Goal: Task Accomplishment & Management: Manage account settings

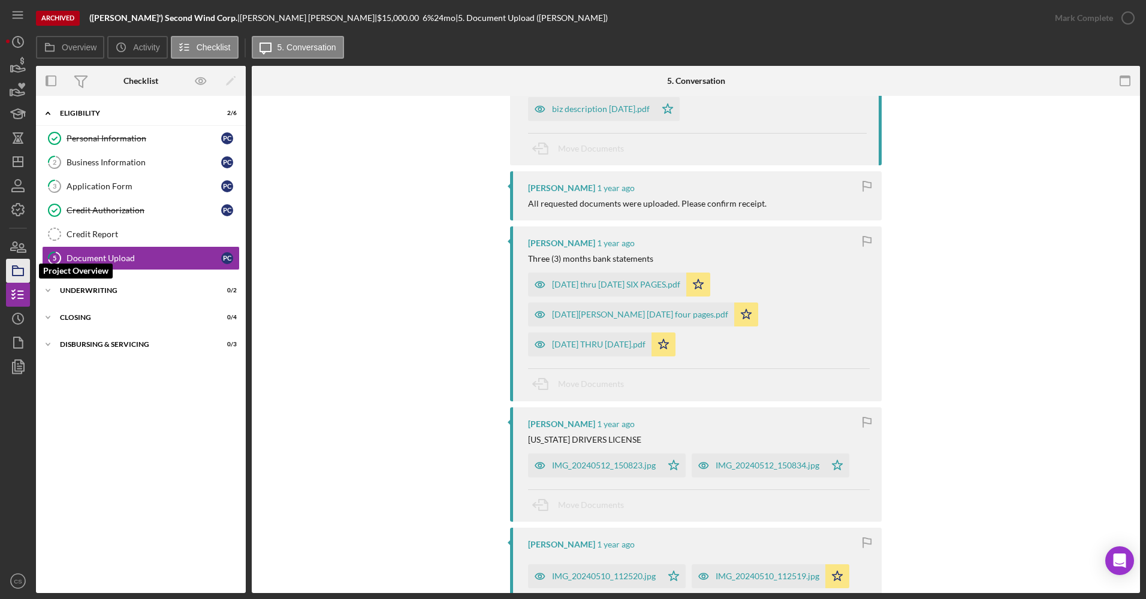
scroll to position [526, 0]
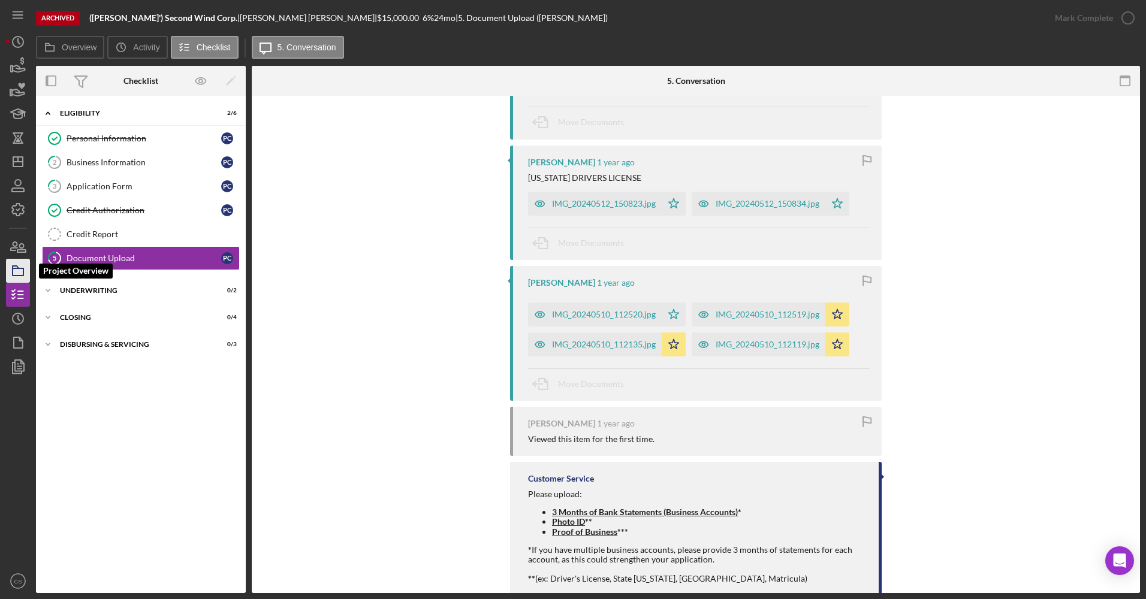
click at [15, 265] on icon "button" at bounding box center [18, 271] width 30 height 30
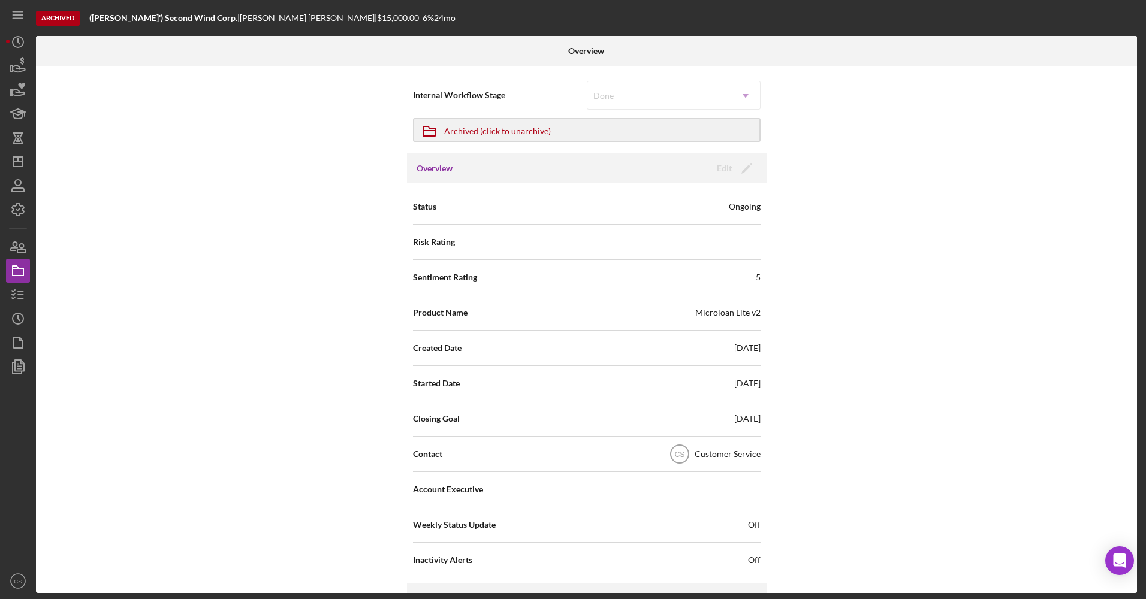
click at [213, 212] on div "Internal Workflow Stage Done Icon/Dropdown Arrow Icon/Archived Archived (click …" at bounding box center [586, 329] width 1101 height 527
click at [475, 128] on div "Archived (click to unarchive)" at bounding box center [497, 130] width 107 height 22
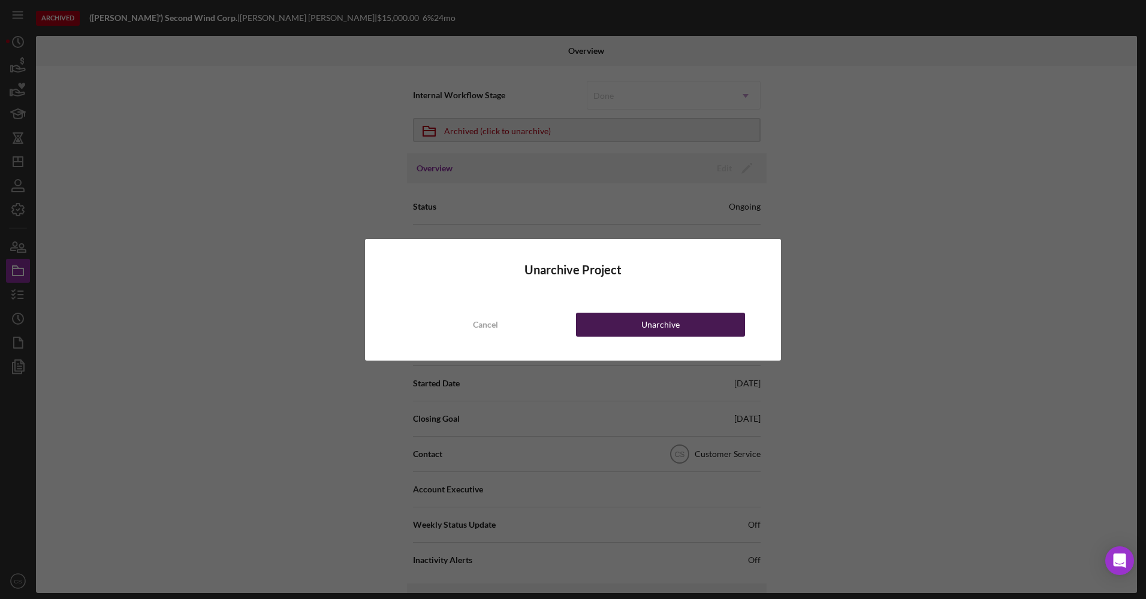
click at [673, 314] on div "Unarchive" at bounding box center [660, 325] width 38 height 24
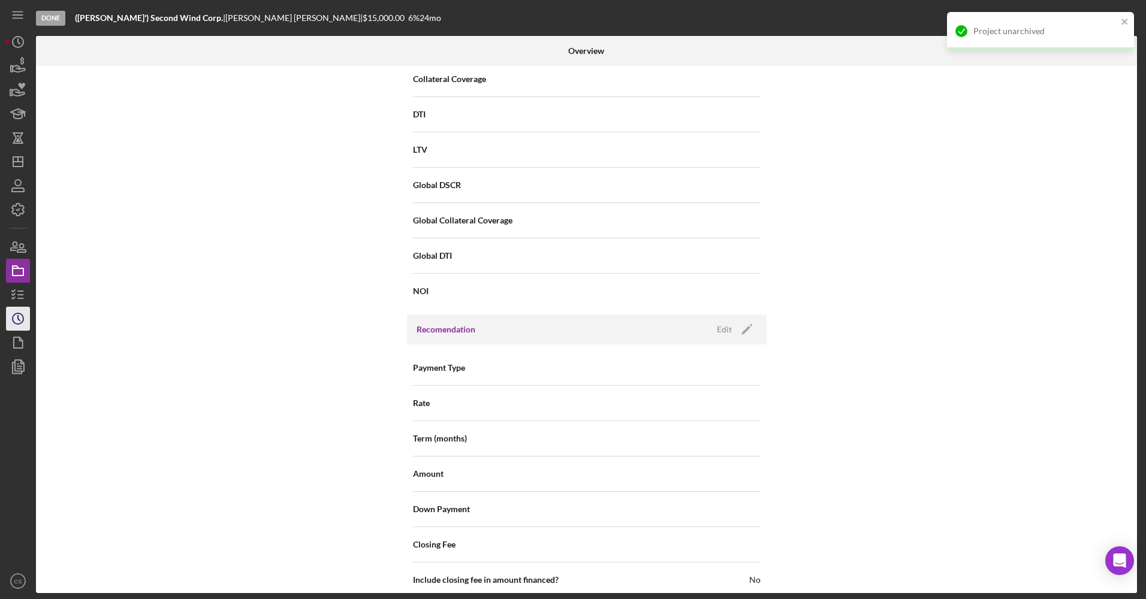
scroll to position [1186, 0]
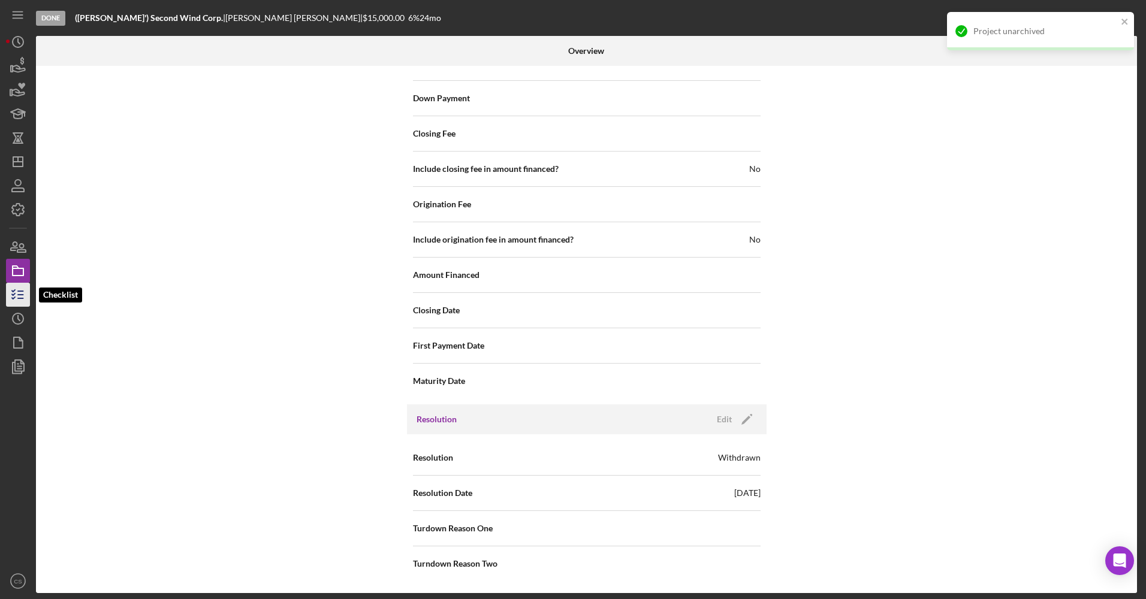
click at [8, 306] on icon "button" at bounding box center [18, 295] width 30 height 30
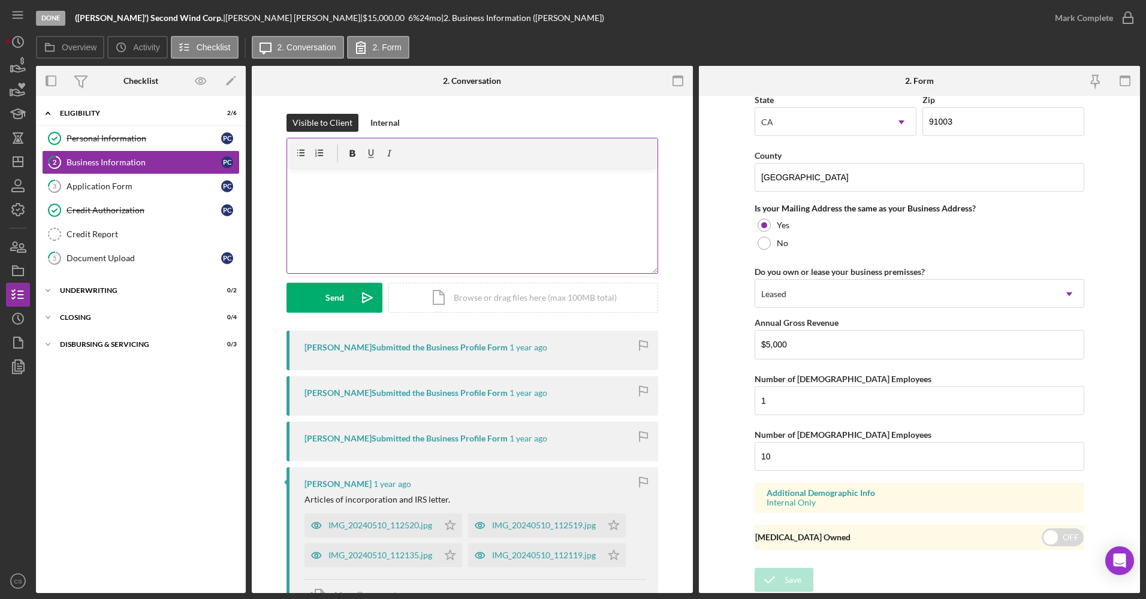
click at [403, 188] on div "v Color teal Color pink Remove color Add row above Add row below Add column bef…" at bounding box center [472, 220] width 370 height 105
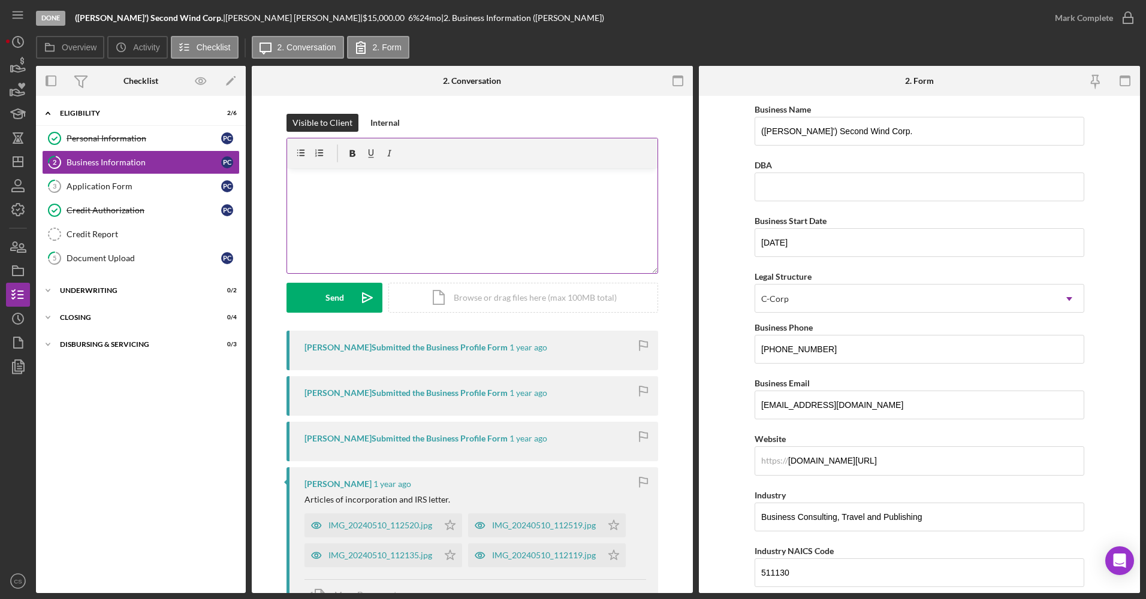
click at [403, 194] on div "v Color teal Color pink Remove color Add row above Add row below Add column bef…" at bounding box center [472, 220] width 370 height 105
drag, startPoint x: 403, startPoint y: 194, endPoint x: 403, endPoint y: 188, distance: 6.0
click at [403, 188] on div "v Color teal Color pink Remove color Add row above Add row below Add column bef…" at bounding box center [472, 220] width 370 height 105
click at [367, 174] on p at bounding box center [473, 178] width 364 height 13
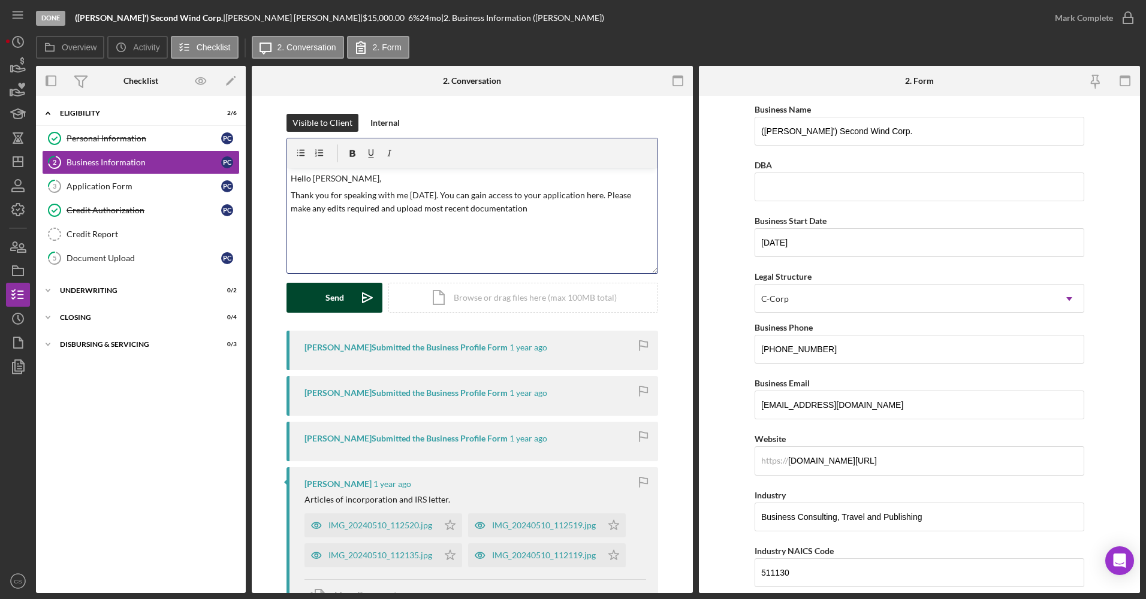
click at [343, 300] on button "Send Icon/icon-invite-send" at bounding box center [334, 298] width 96 height 30
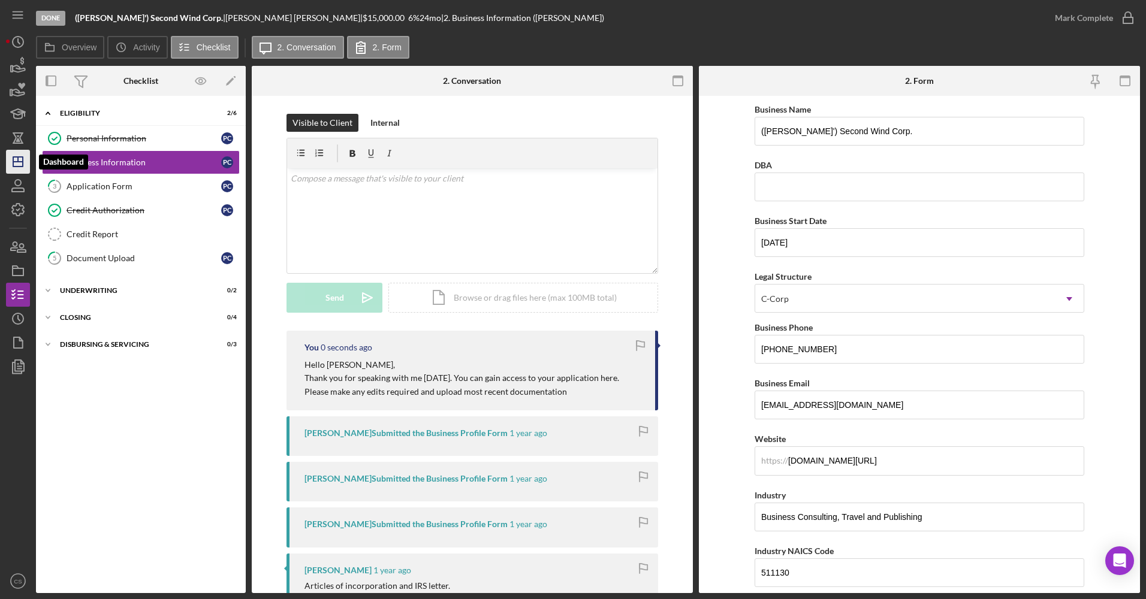
click at [18, 158] on line "button" at bounding box center [18, 159] width 0 height 5
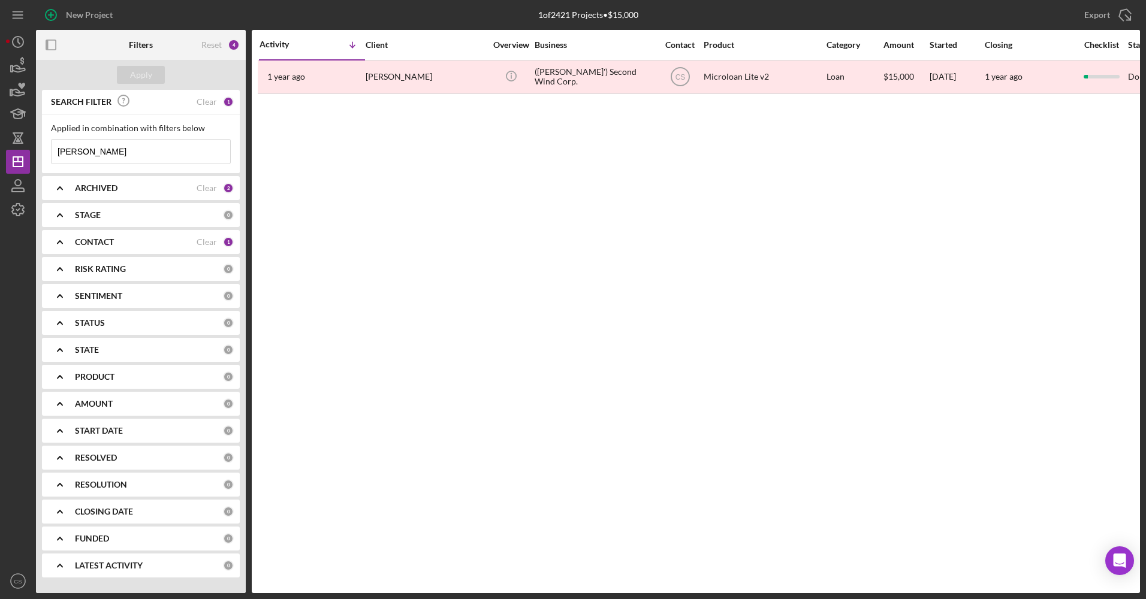
click at [156, 187] on div "ARCHIVED" at bounding box center [136, 188] width 122 height 10
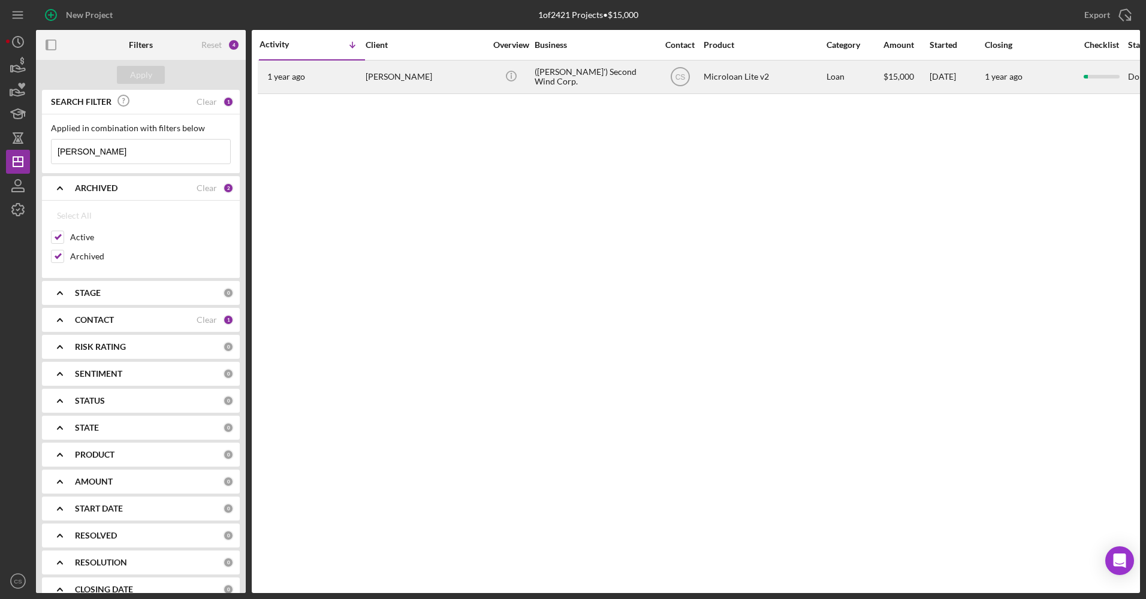
click at [382, 64] on div "[PERSON_NAME]" at bounding box center [426, 77] width 120 height 32
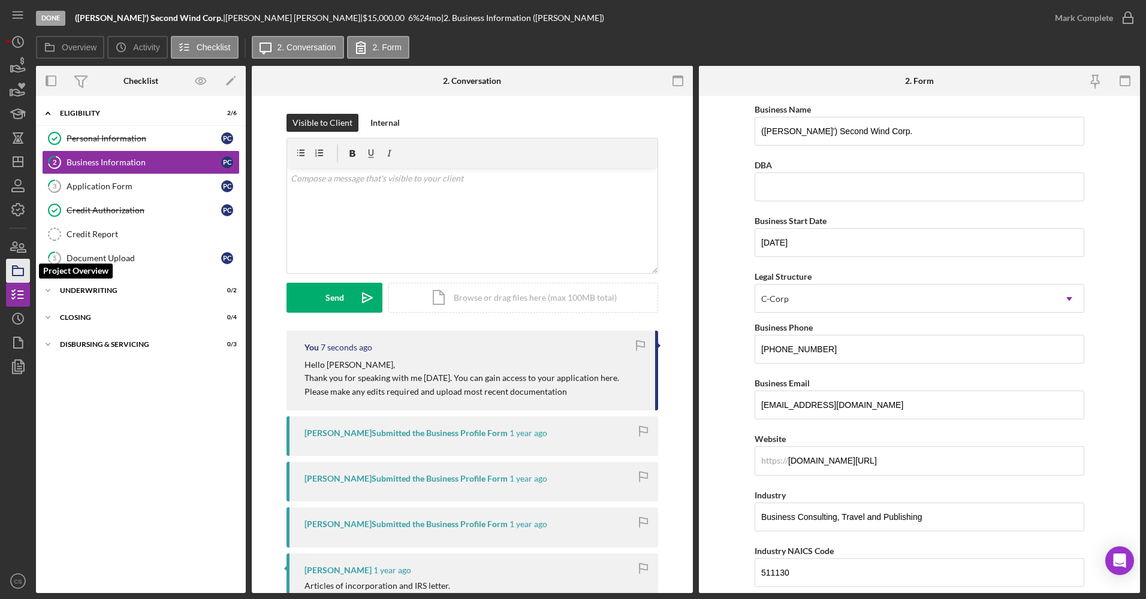
click at [8, 281] on icon "button" at bounding box center [18, 271] width 30 height 30
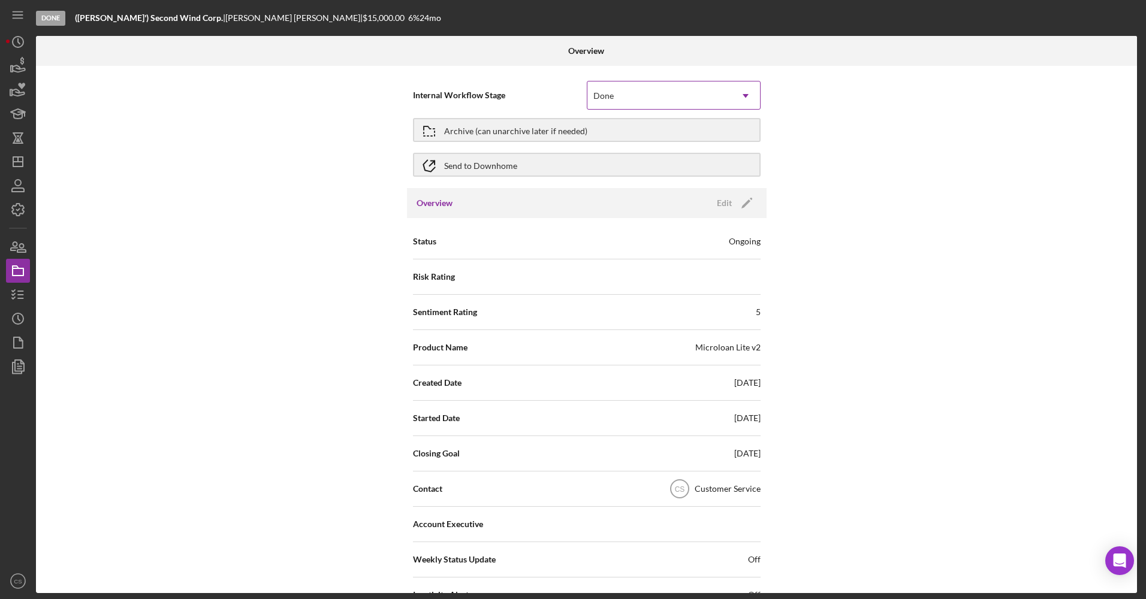
click at [613, 90] on div "Done" at bounding box center [659, 96] width 144 height 28
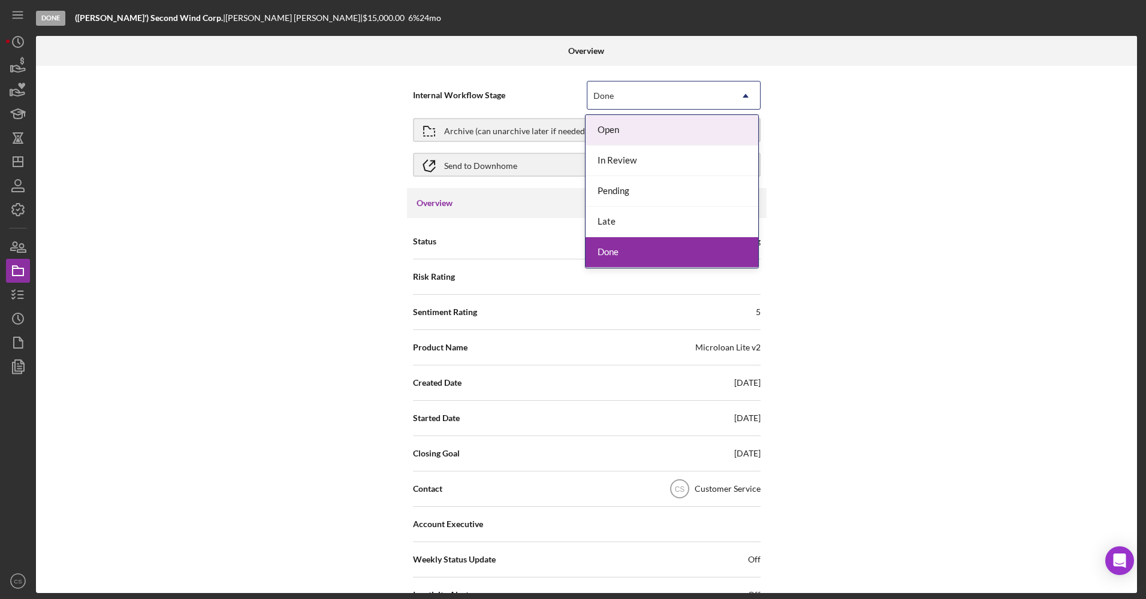
click at [621, 134] on div "Open" at bounding box center [671, 130] width 173 height 31
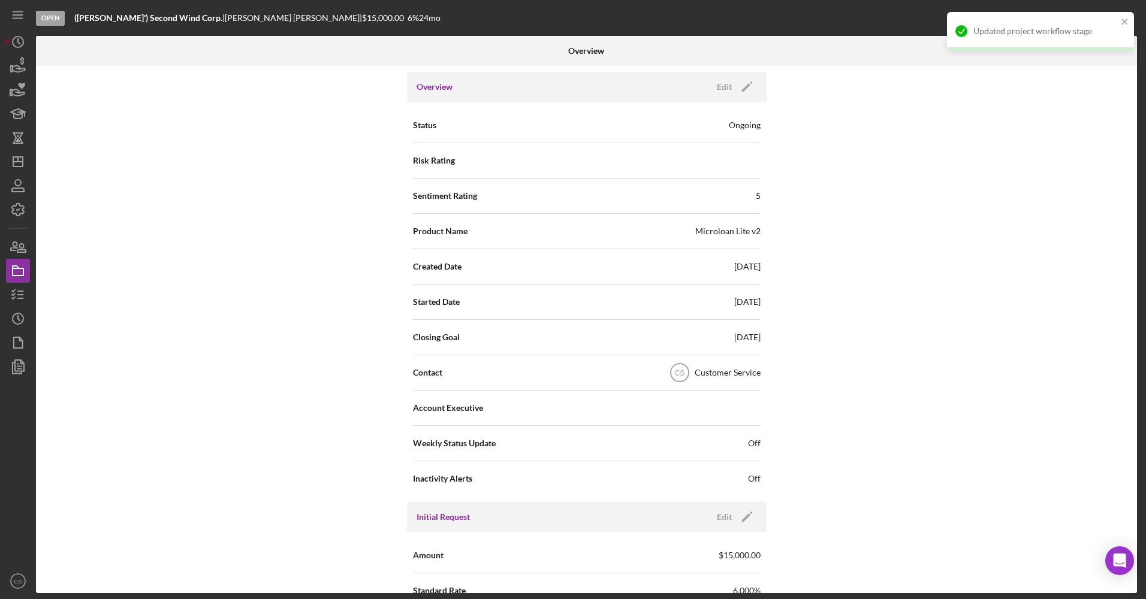
scroll to position [300, 0]
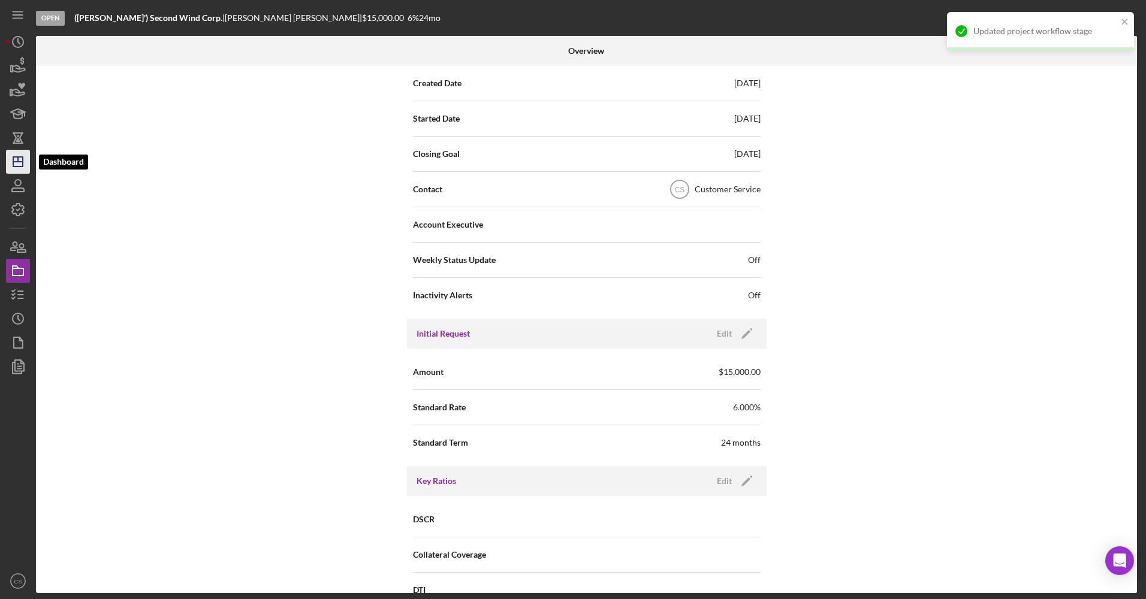
click at [13, 153] on icon "Icon/Dashboard" at bounding box center [18, 162] width 30 height 30
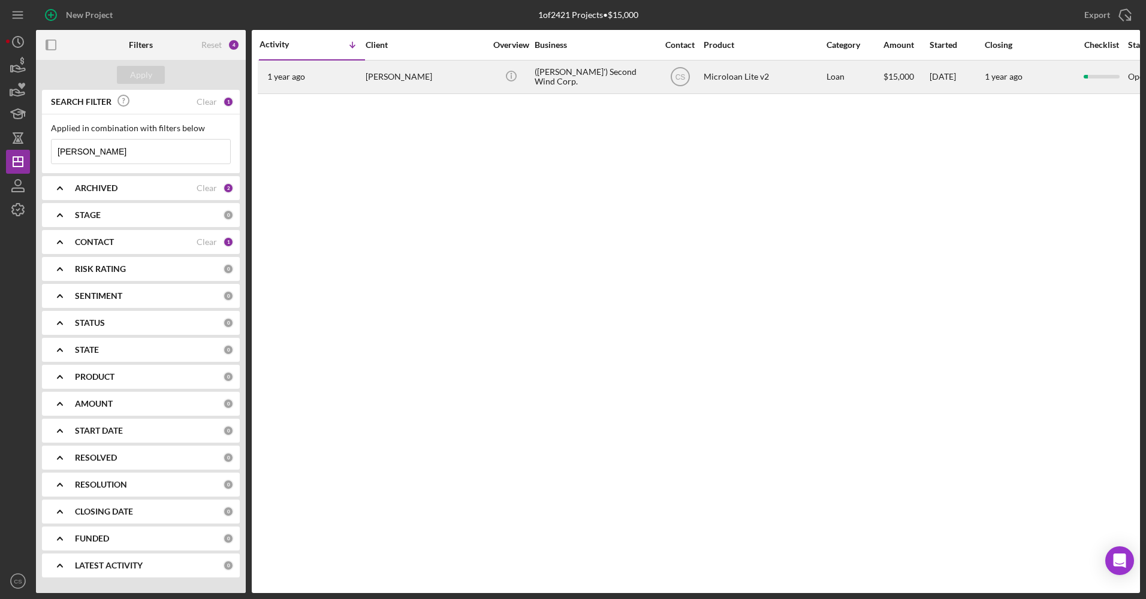
click at [346, 89] on div "[DATE] [PERSON_NAME]" at bounding box center [311, 77] width 105 height 32
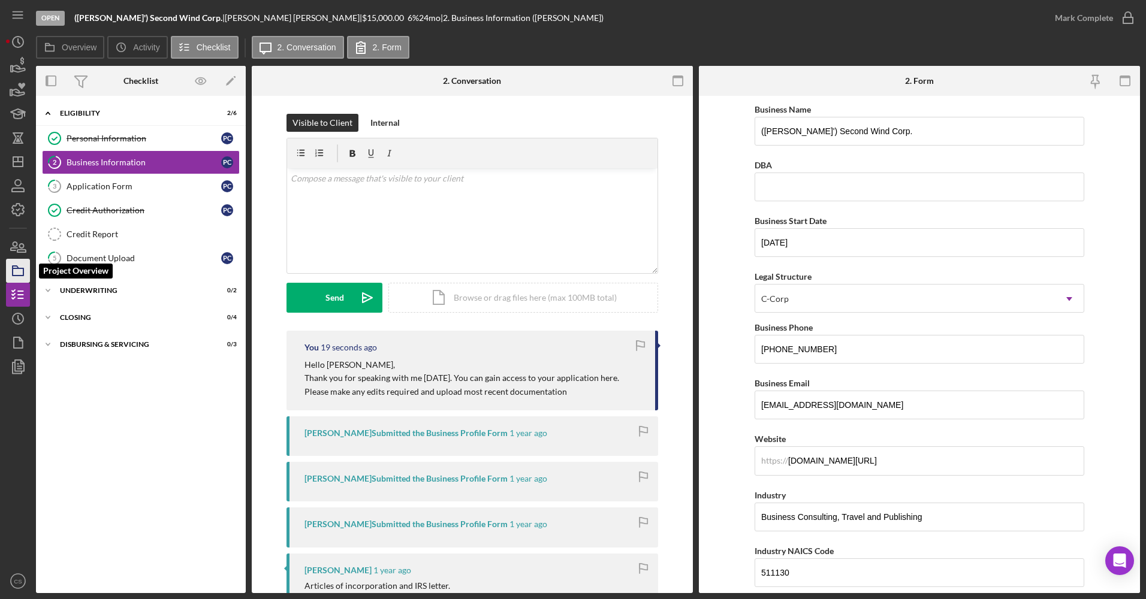
click at [6, 268] on icon "button" at bounding box center [18, 271] width 30 height 30
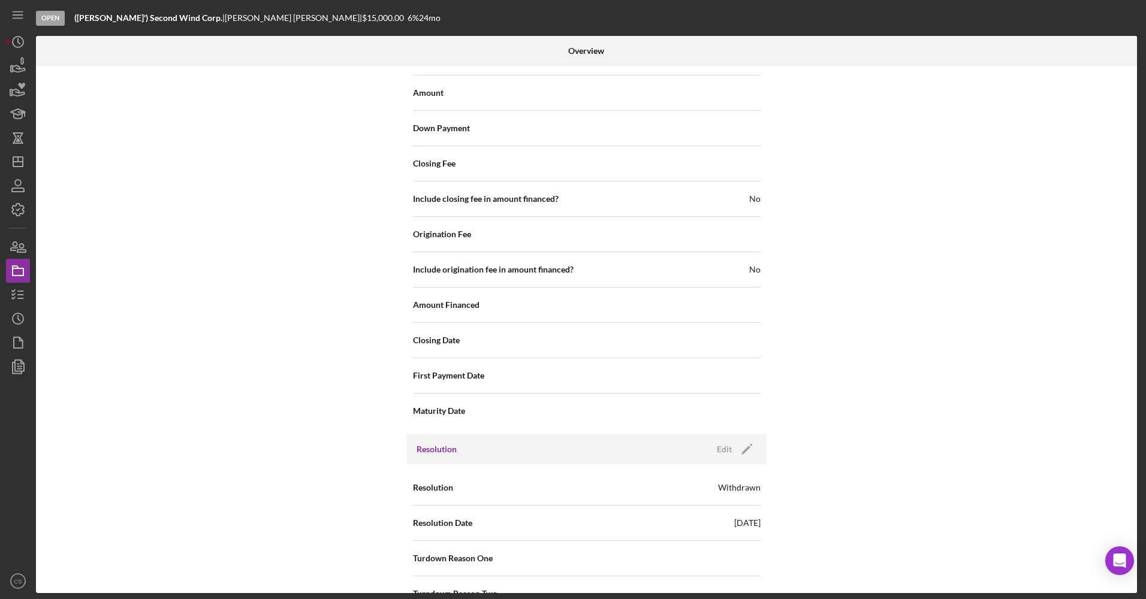
scroll to position [1186, 0]
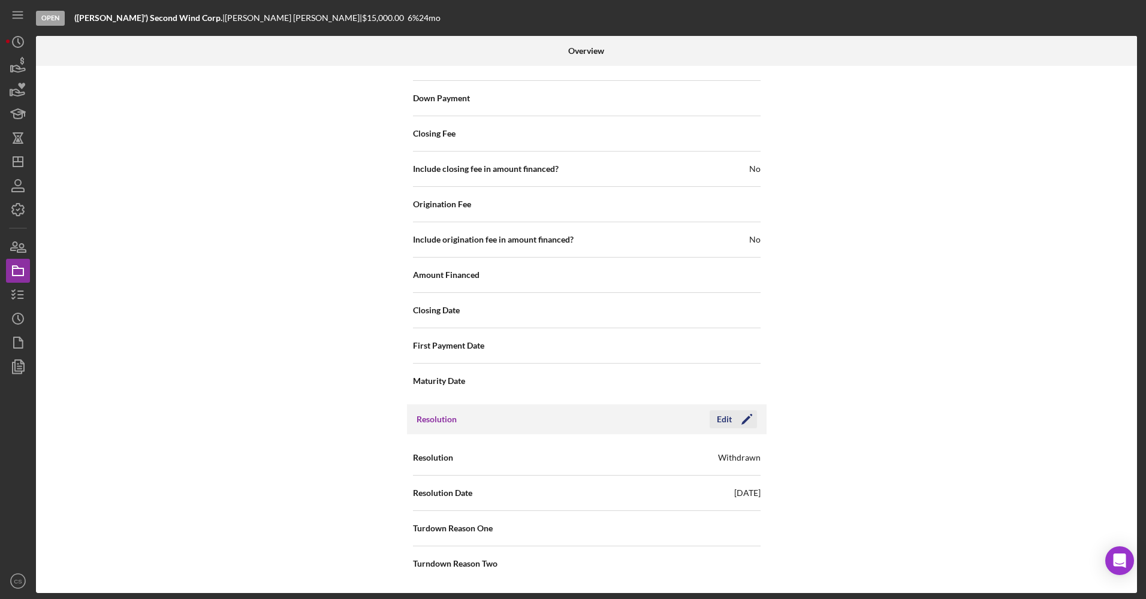
click at [741, 423] on polygon "button" at bounding box center [745, 420] width 9 height 9
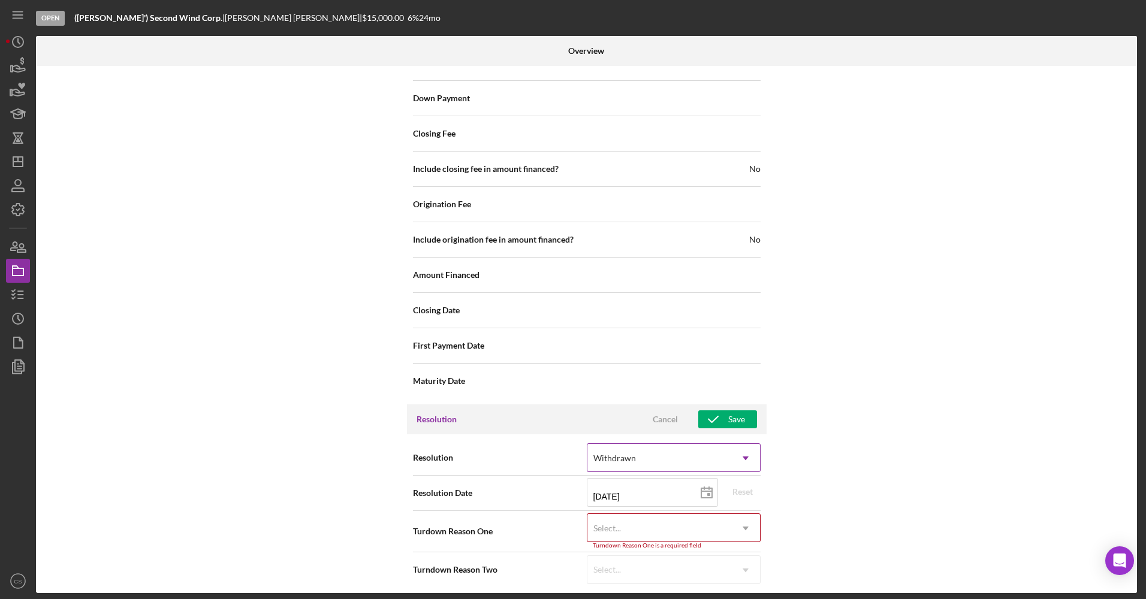
click at [698, 461] on div "Withdrawn" at bounding box center [659, 459] width 144 height 28
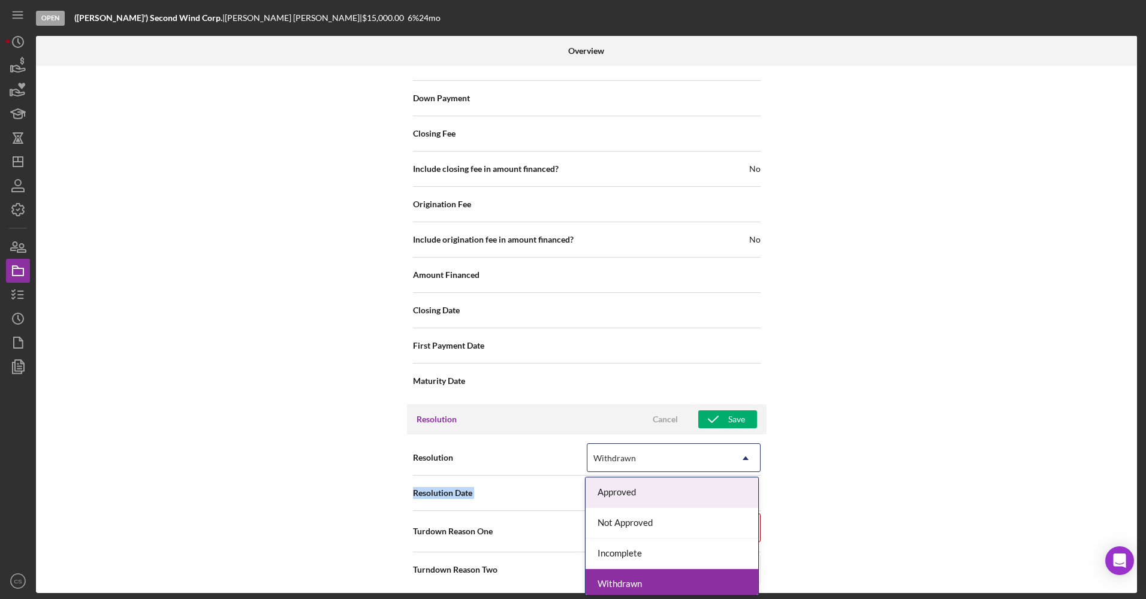
click at [855, 476] on div "Internal Workflow Stage Open Icon/Dropdown Arrow Archive (can unarchive later i…" at bounding box center [586, 329] width 1101 height 527
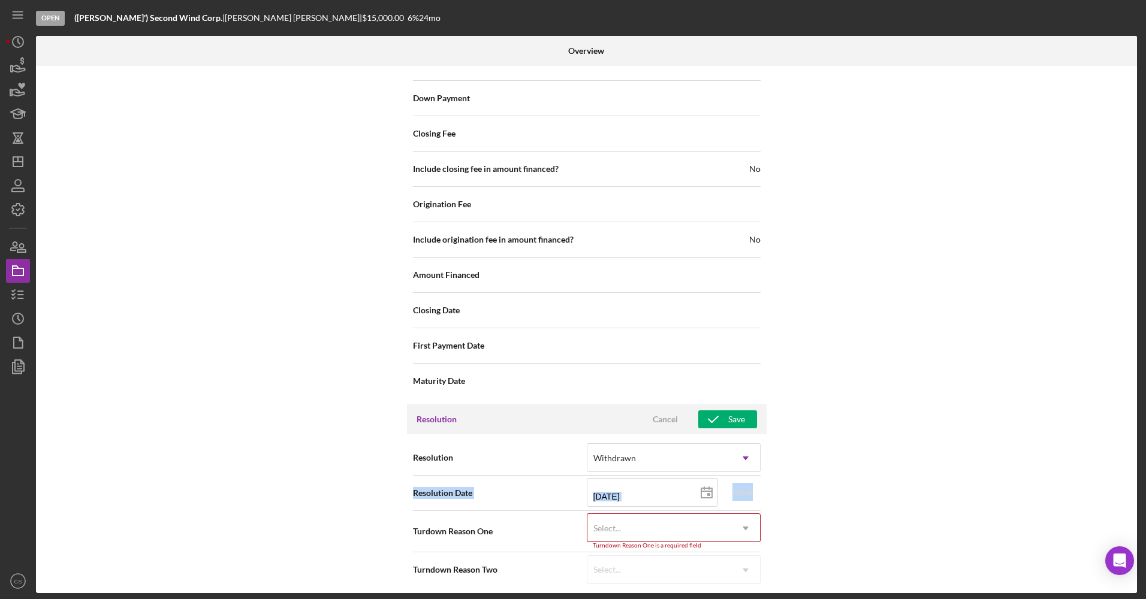
click at [780, 477] on div "Internal Workflow Stage Open Icon/Dropdown Arrow Archive (can unarchive later i…" at bounding box center [586, 329] width 1101 height 527
click at [701, 496] on icon at bounding box center [707, 493] width 30 height 30
click at [815, 483] on div "Internal Workflow Stage Open Icon/Dropdown Arrow Archive (can unarchive later i…" at bounding box center [586, 329] width 1101 height 527
click at [723, 417] on icon "button" at bounding box center [713, 419] width 30 height 30
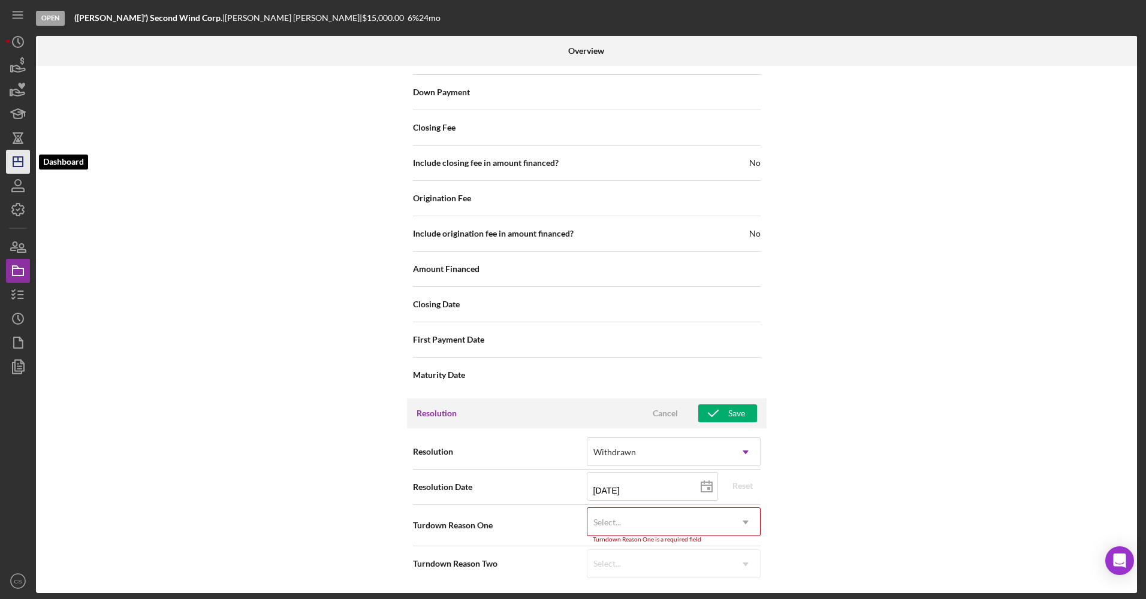
click at [11, 161] on icon "Icon/Dashboard" at bounding box center [18, 162] width 30 height 30
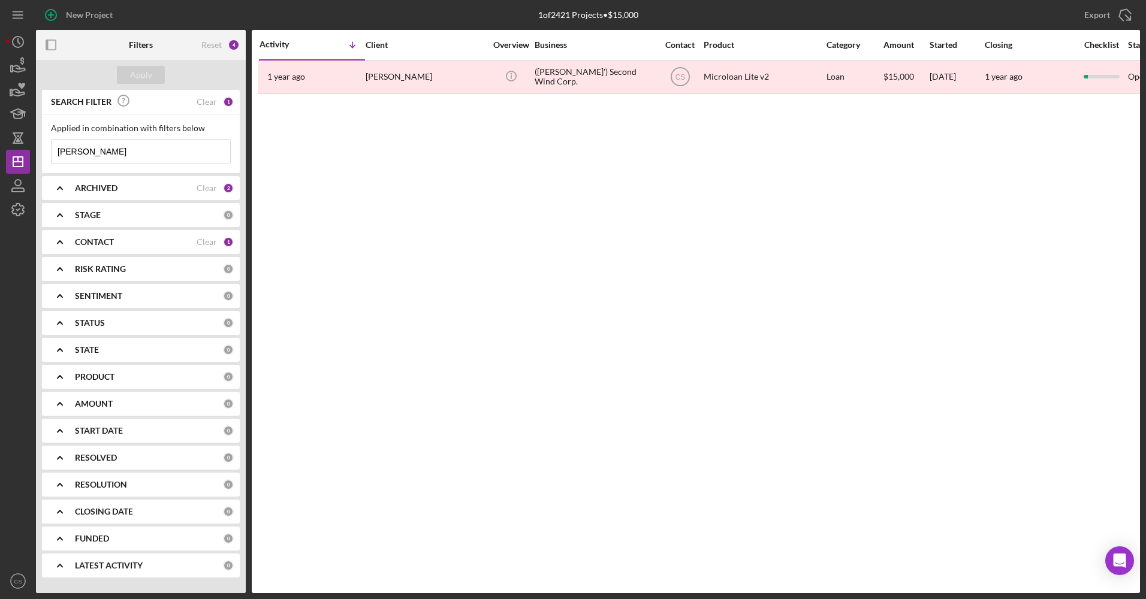
drag, startPoint x: 138, startPoint y: 158, endPoint x: 3, endPoint y: 162, distance: 135.5
click at [3, 162] on div "New Project 1 of 2421 Projects • $15,000 [PERSON_NAME] Export Icon/Export Filte…" at bounding box center [573, 299] width 1146 height 599
click at [134, 70] on div "Apply" at bounding box center [141, 75] width 22 height 18
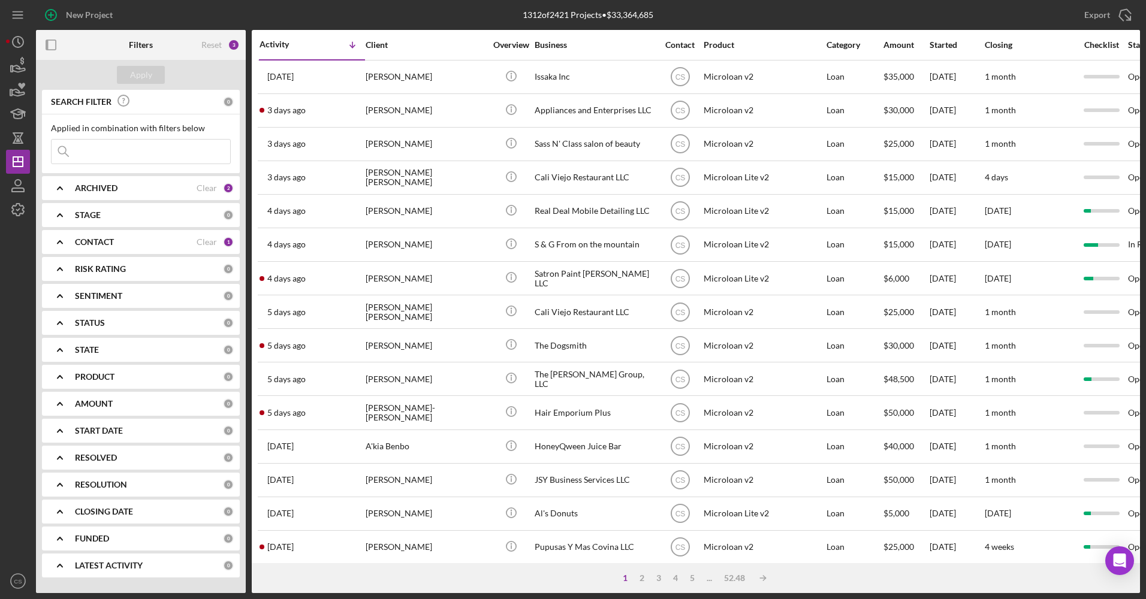
click at [138, 152] on input at bounding box center [141, 152] width 179 height 24
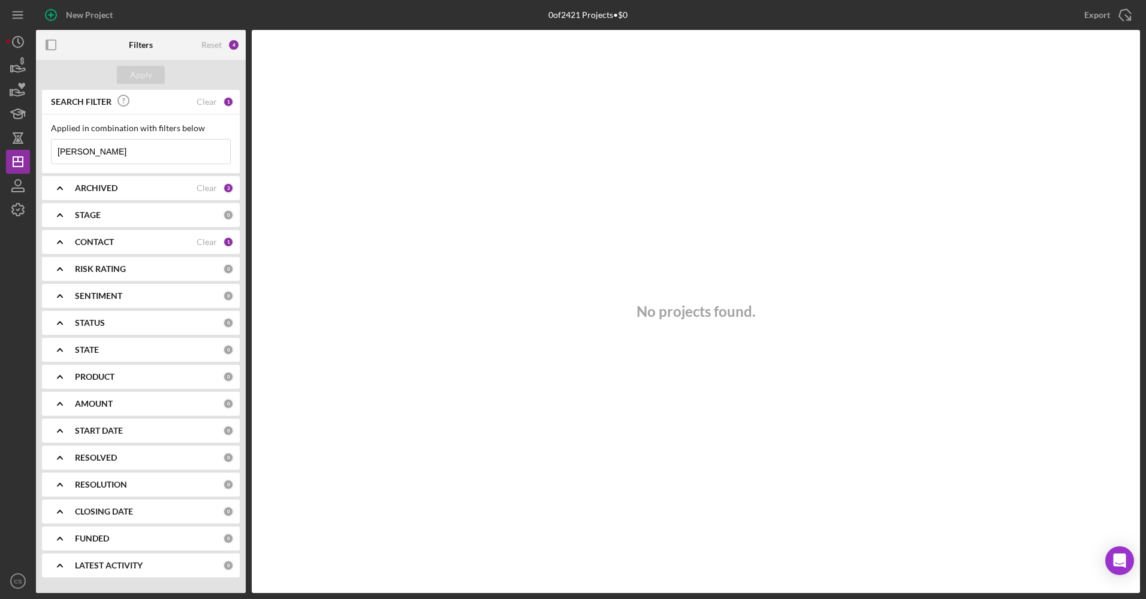
type input "[PERSON_NAME]"
click at [102, 207] on div "STAGE 0" at bounding box center [154, 215] width 159 height 24
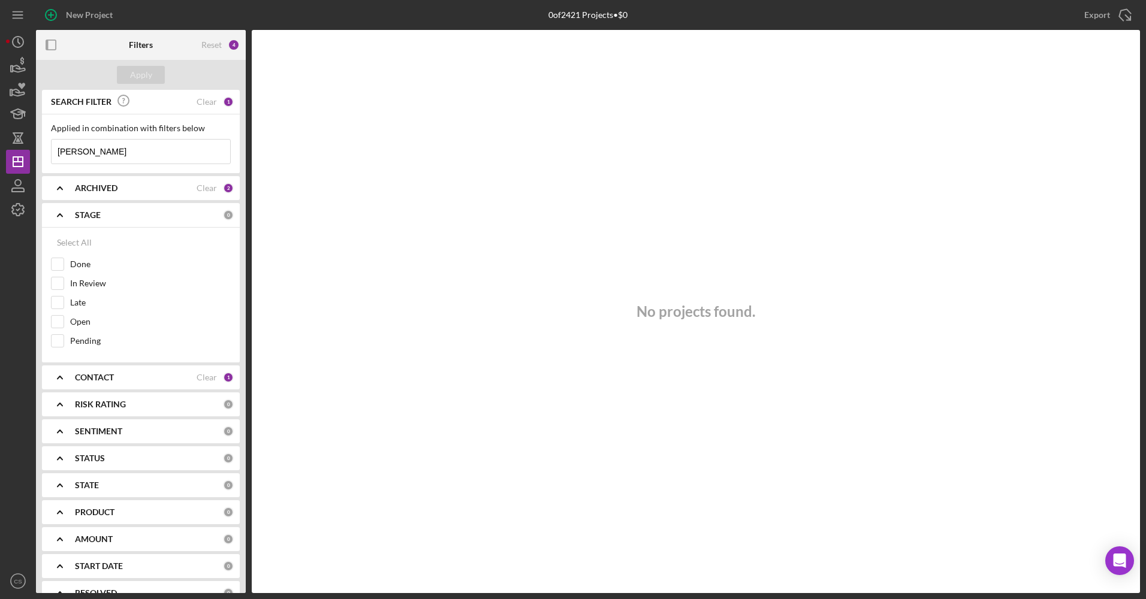
click at [102, 207] on div "STAGE 0" at bounding box center [154, 215] width 159 height 24
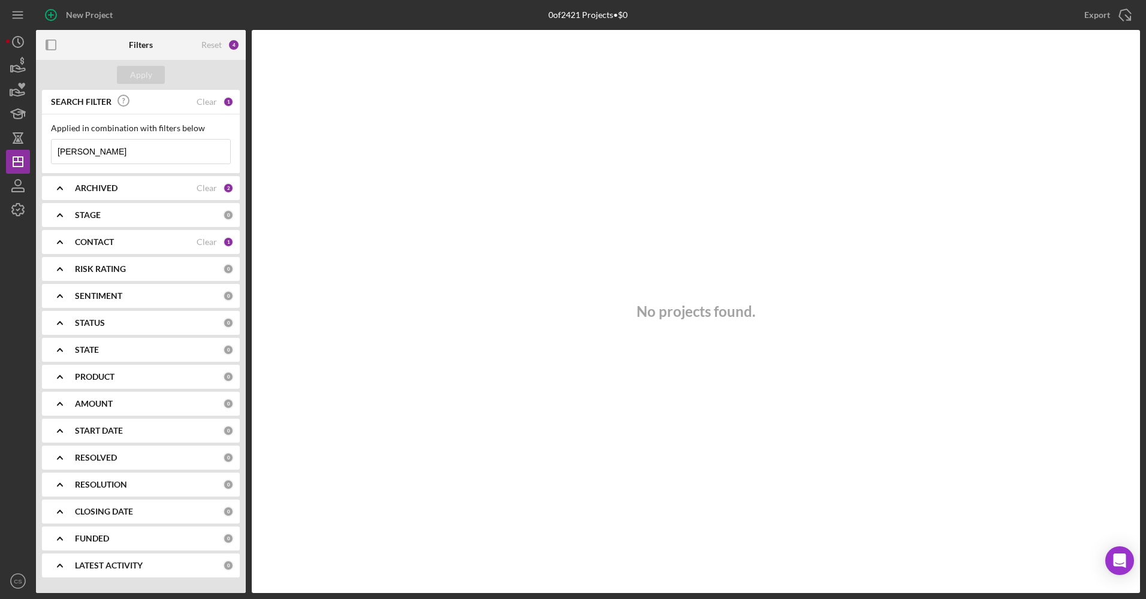
click at [110, 246] on b "CONTACT" at bounding box center [94, 242] width 39 height 10
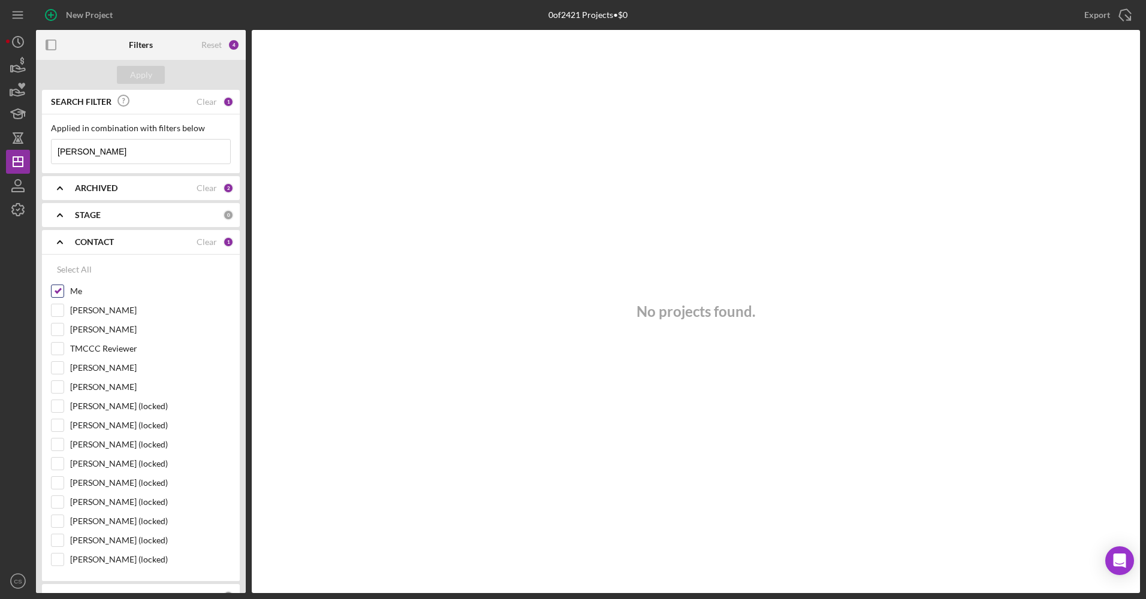
click at [53, 296] on input "Me" at bounding box center [58, 291] width 12 height 12
checkbox input "false"
click at [128, 84] on div "Apply" at bounding box center [141, 75] width 210 height 30
click at [129, 82] on button "Apply" at bounding box center [141, 75] width 48 height 18
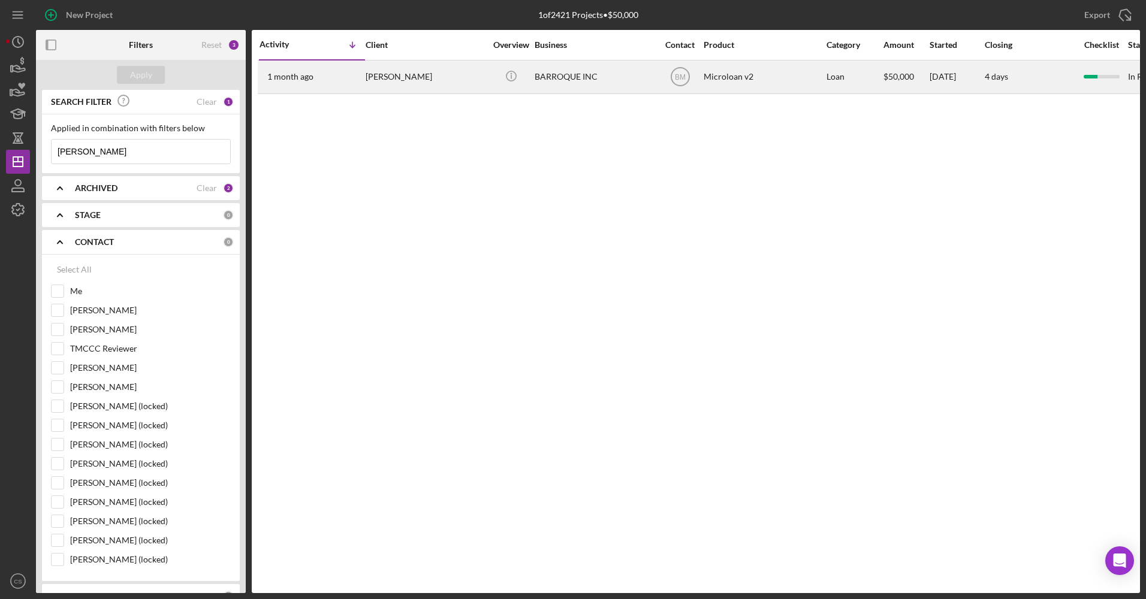
click at [604, 86] on div "BARROQUE INC" at bounding box center [595, 77] width 120 height 32
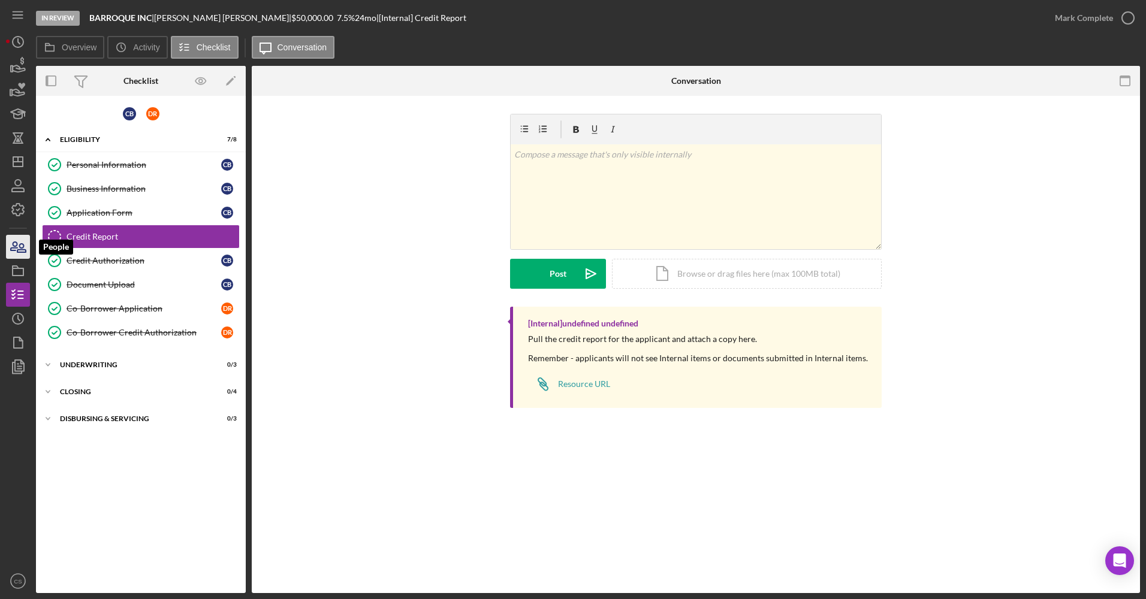
click at [19, 244] on icon "button" at bounding box center [18, 247] width 30 height 30
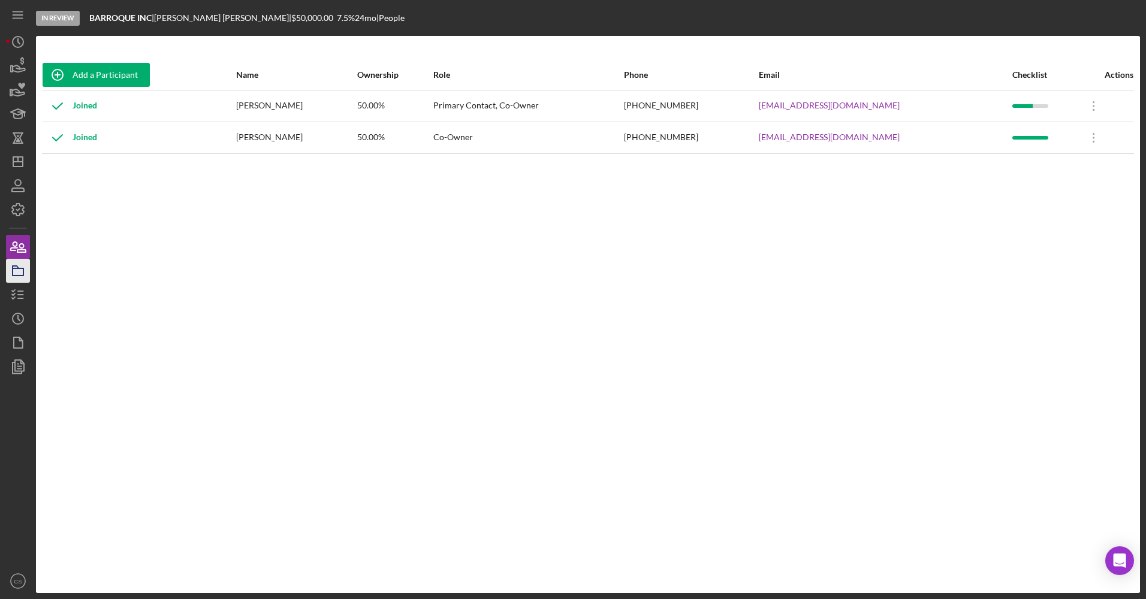
click at [21, 270] on icon "button" at bounding box center [18, 271] width 30 height 30
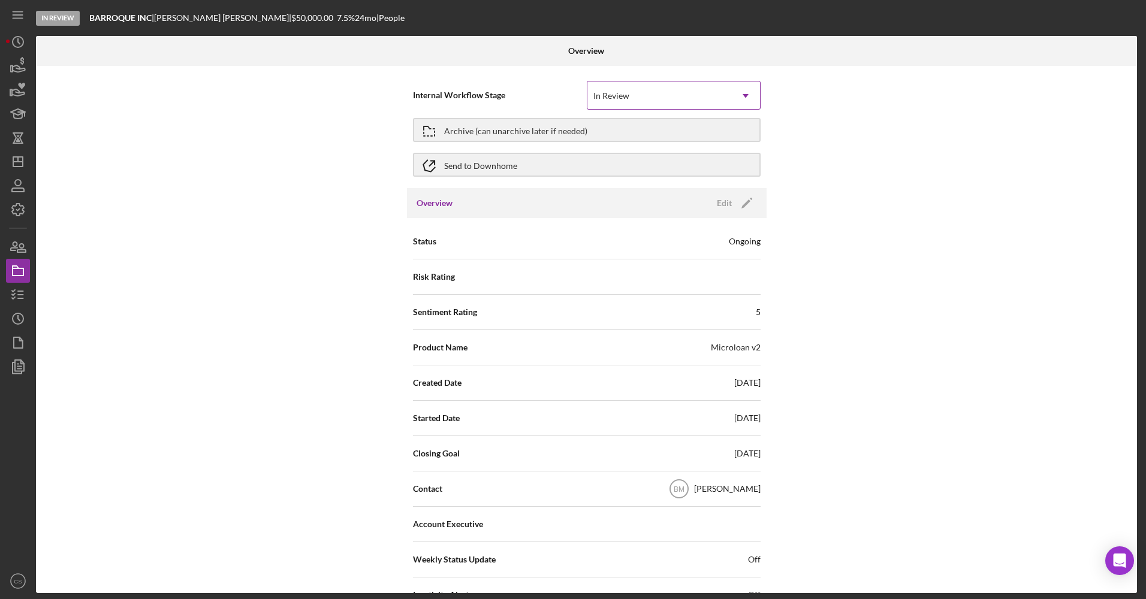
click at [626, 103] on div "In Review" at bounding box center [659, 96] width 144 height 28
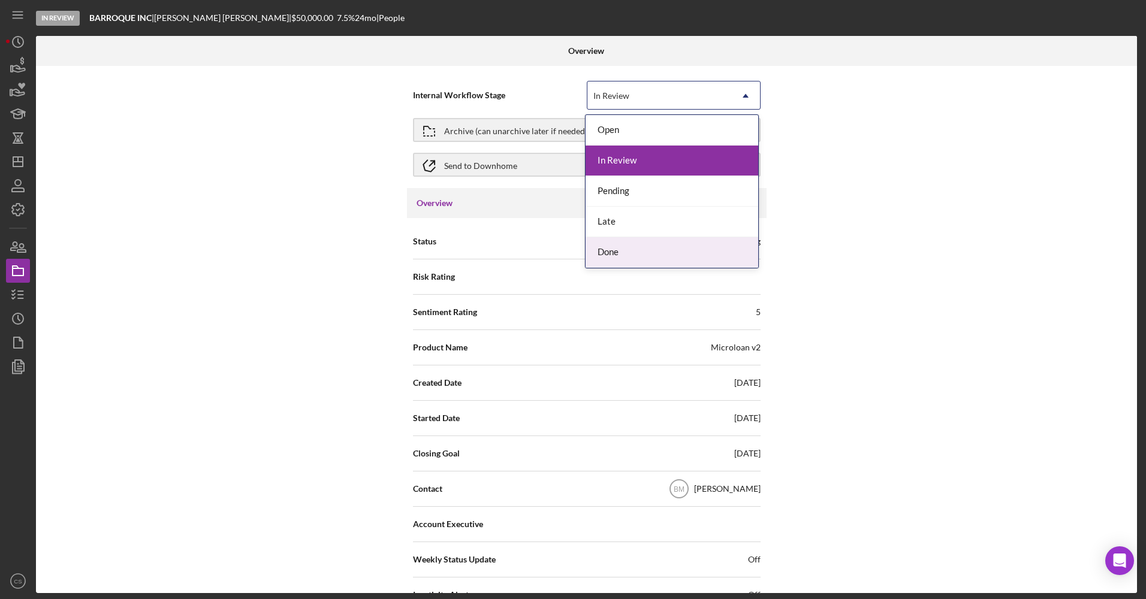
click at [645, 259] on div "Done" at bounding box center [671, 252] width 173 height 31
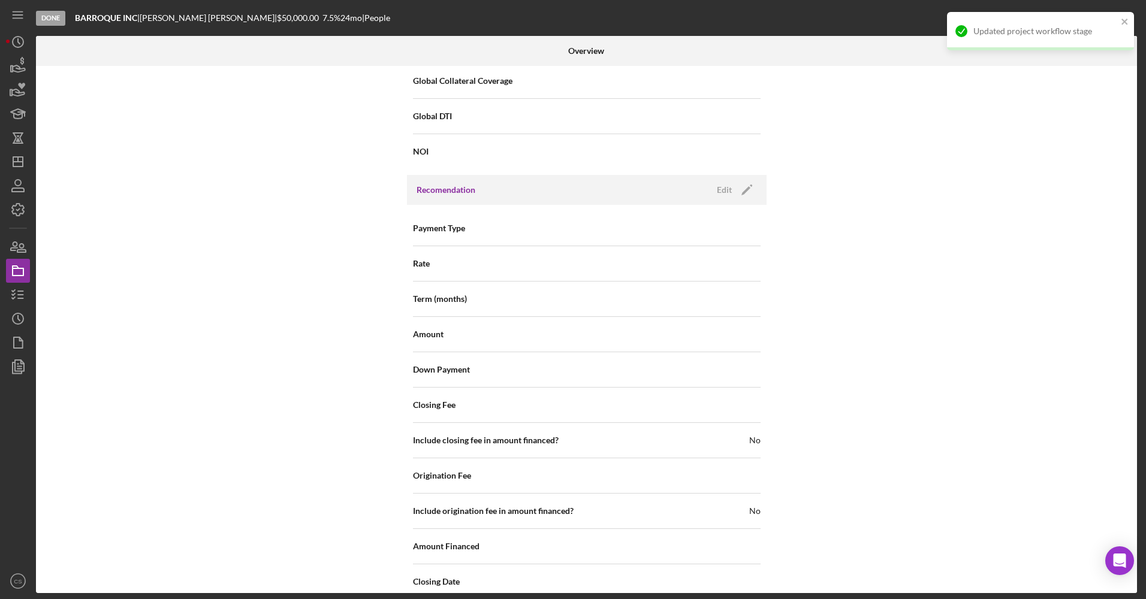
scroll to position [1116, 0]
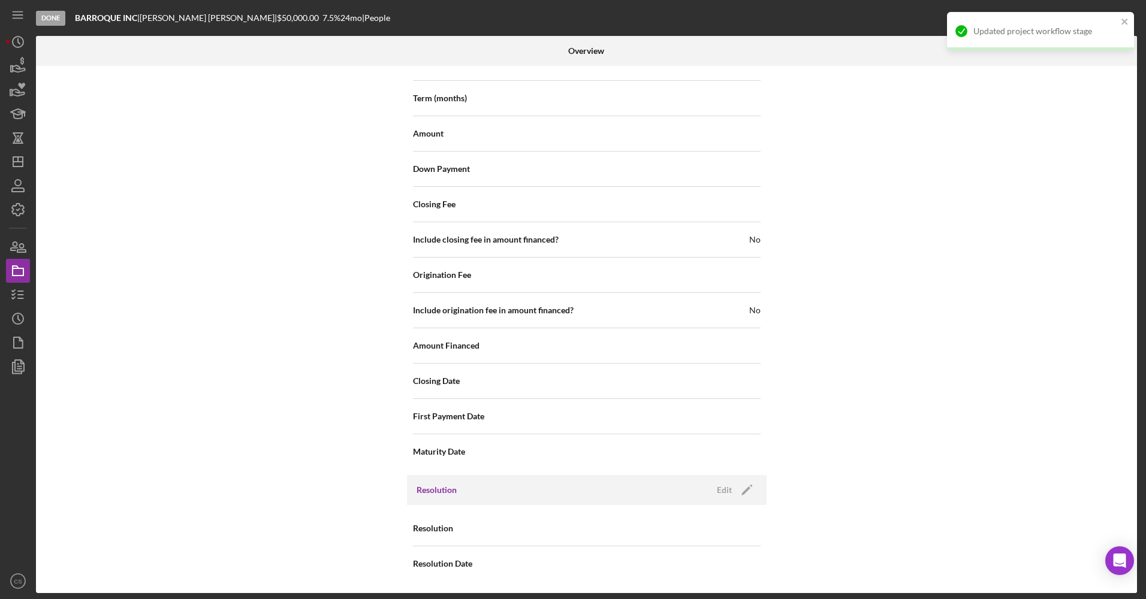
click at [757, 496] on div "Resolution Edit Icon/Edit" at bounding box center [587, 490] width 360 height 30
click at [745, 496] on icon "Icon/Edit" at bounding box center [747, 490] width 30 height 30
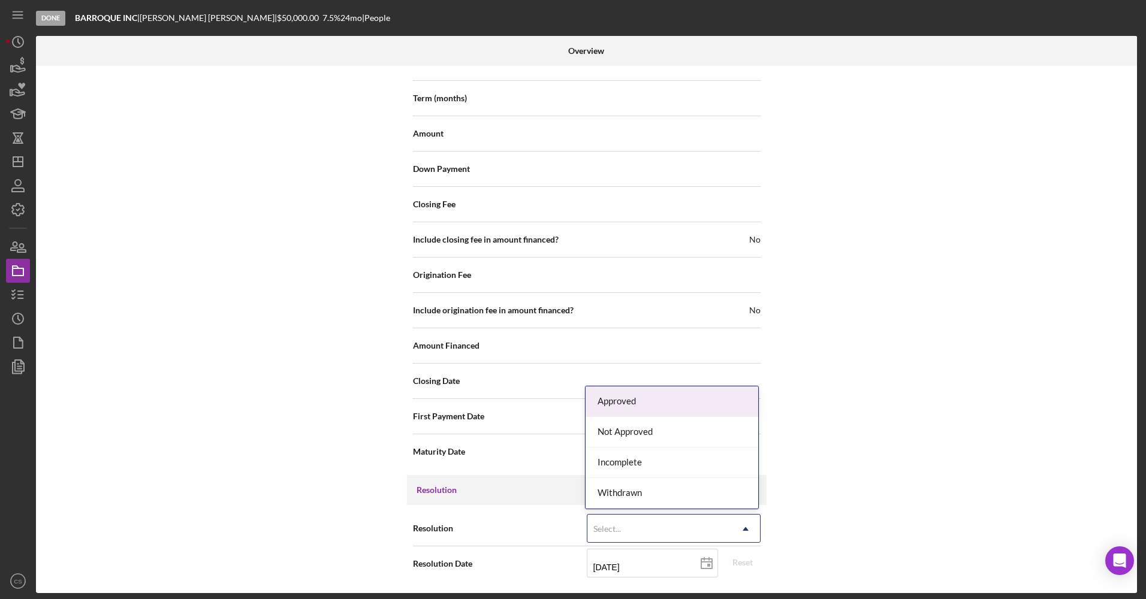
click at [638, 541] on div "Select..." at bounding box center [659, 529] width 144 height 28
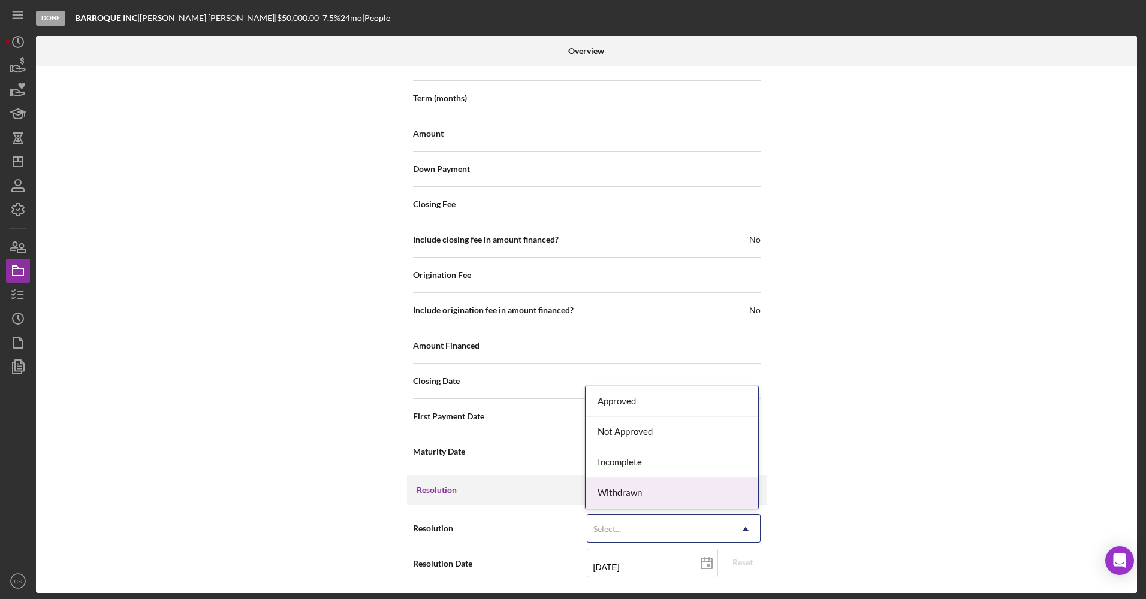
click at [626, 495] on div "Withdrawn" at bounding box center [671, 493] width 173 height 31
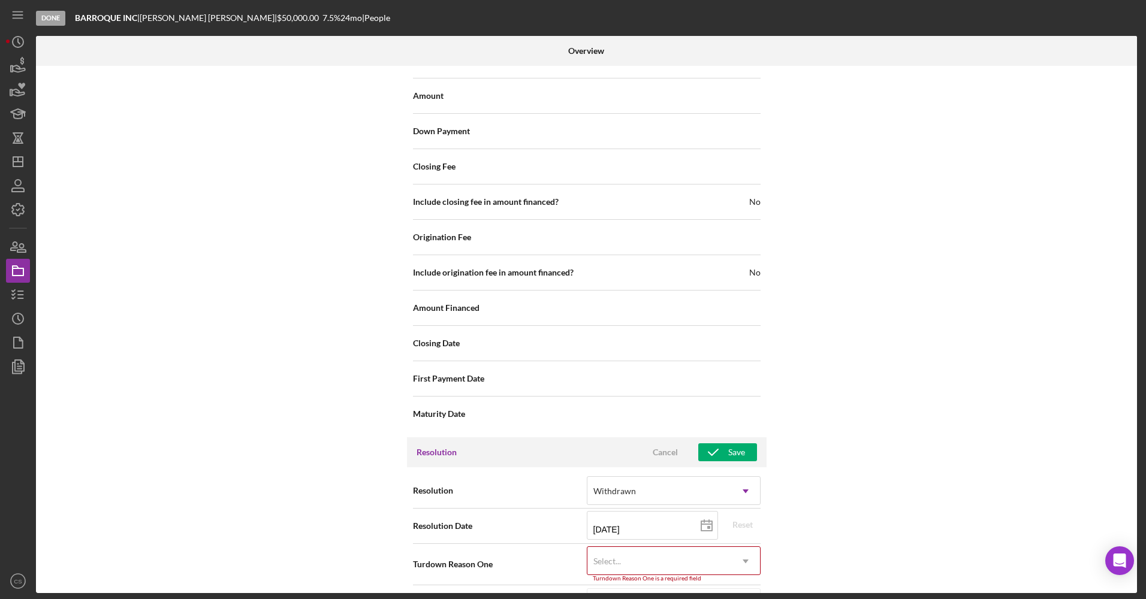
scroll to position [1192, 0]
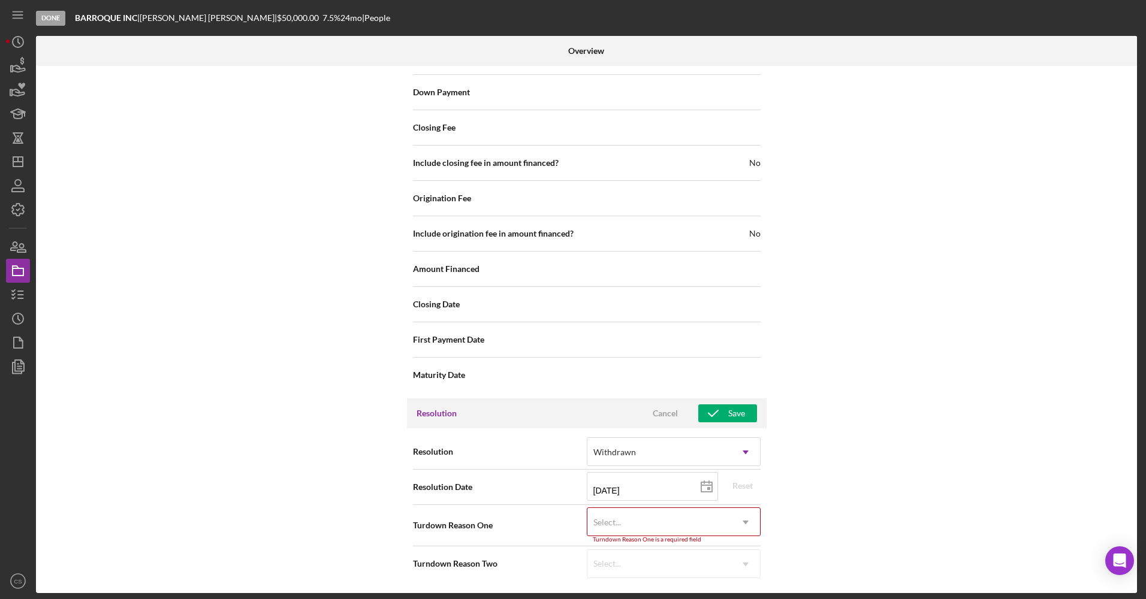
click at [628, 530] on div "Select..." at bounding box center [659, 523] width 144 height 28
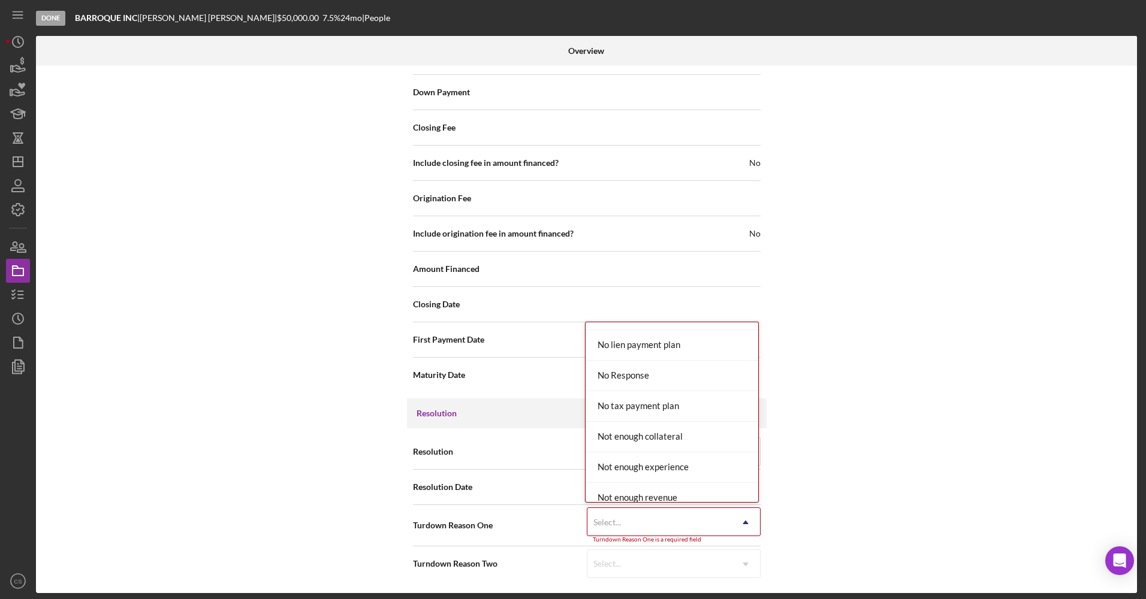
scroll to position [839, 0]
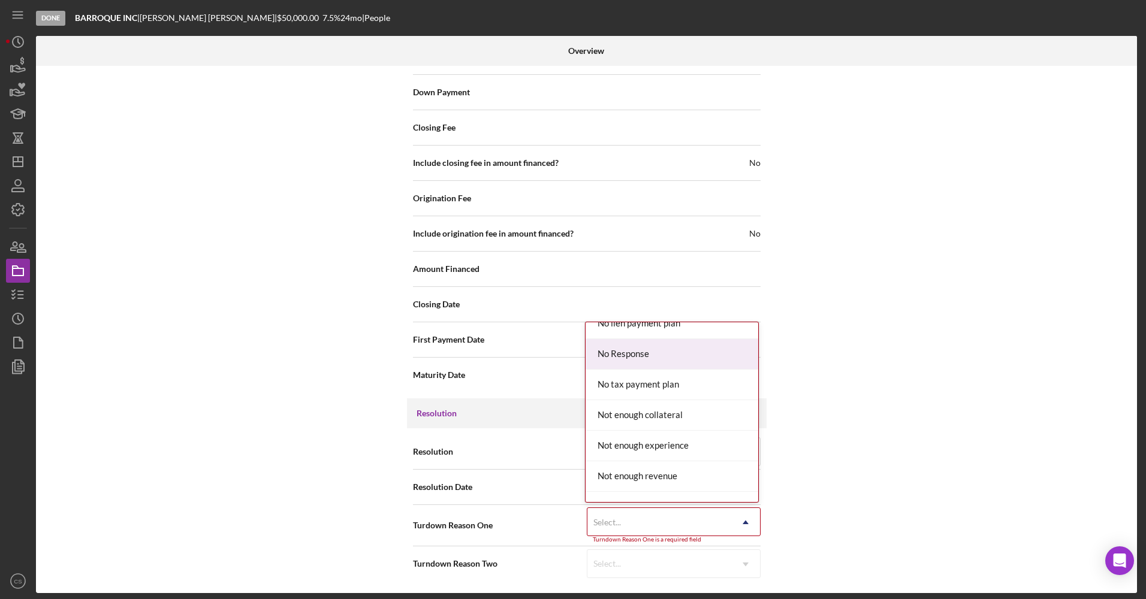
click at [627, 346] on div "No Response" at bounding box center [671, 354] width 173 height 31
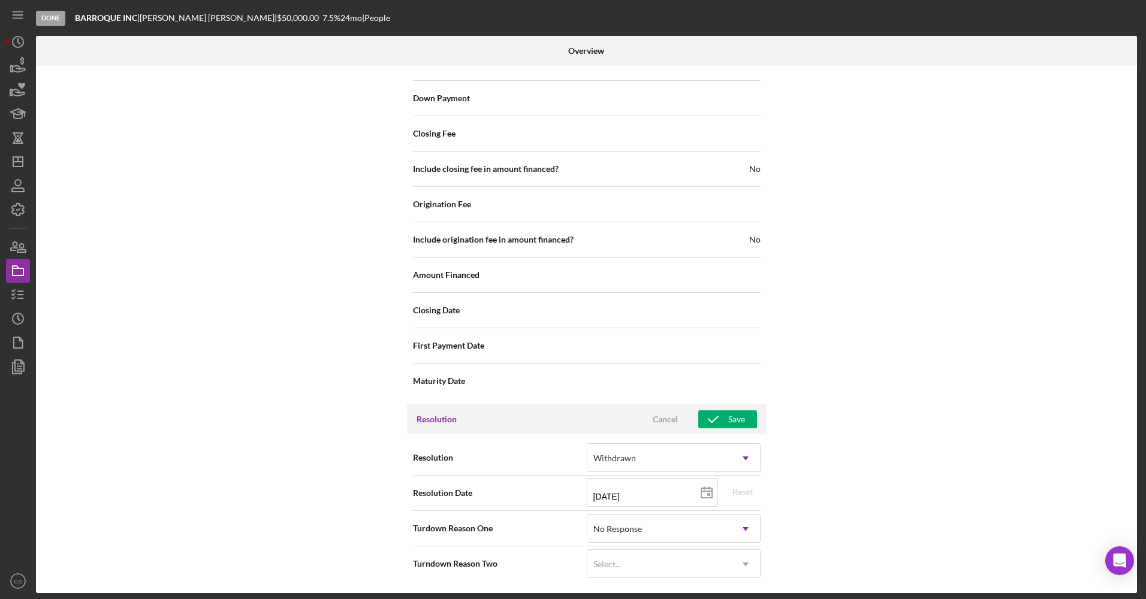
scroll to position [1186, 0]
click at [736, 427] on div "Save" at bounding box center [736, 419] width 17 height 18
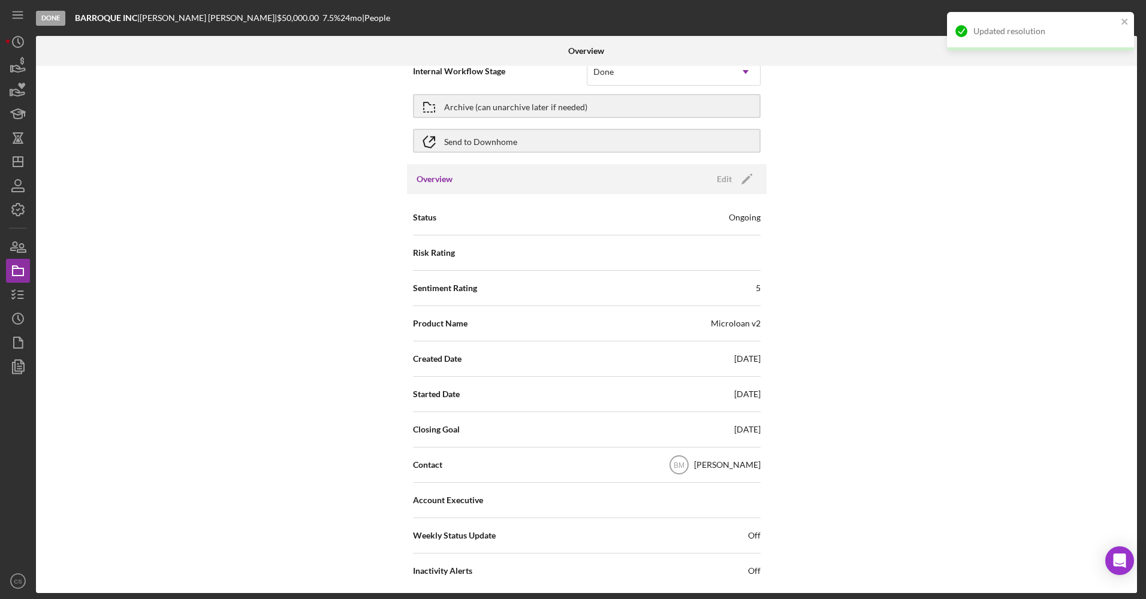
scroll to position [0, 0]
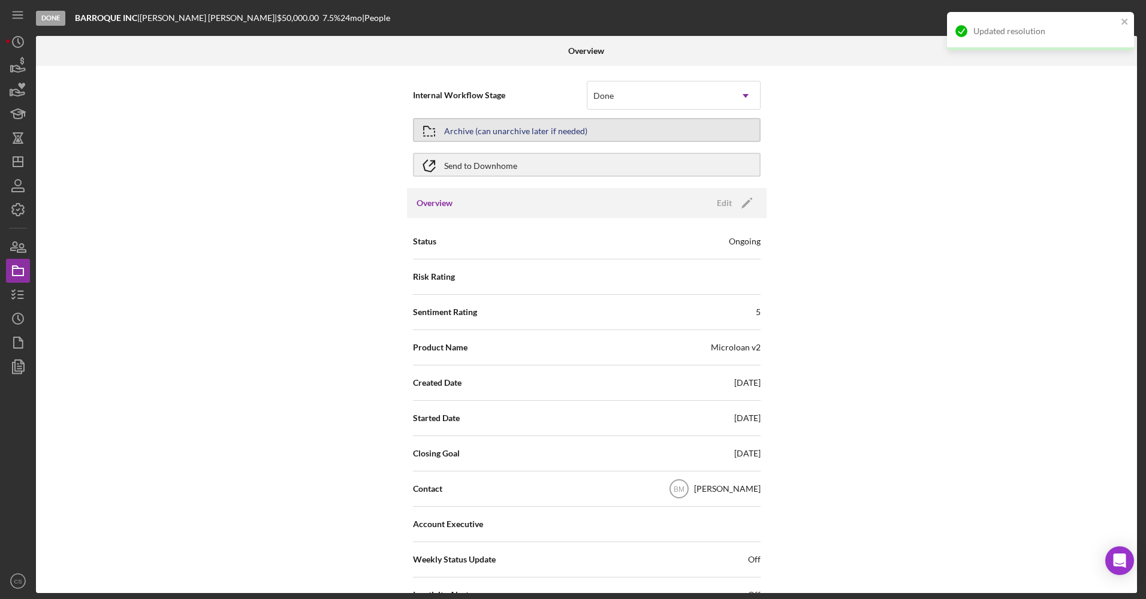
click at [640, 128] on button "Archive (can unarchive later if needed)" at bounding box center [587, 130] width 348 height 24
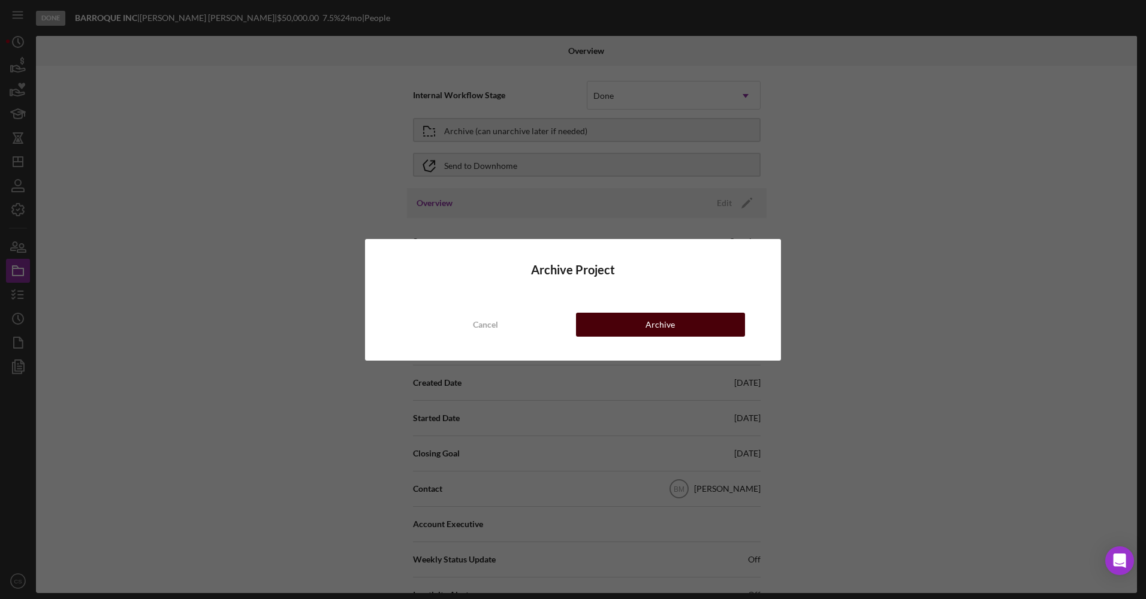
click at [701, 321] on button "Archive" at bounding box center [660, 325] width 169 height 24
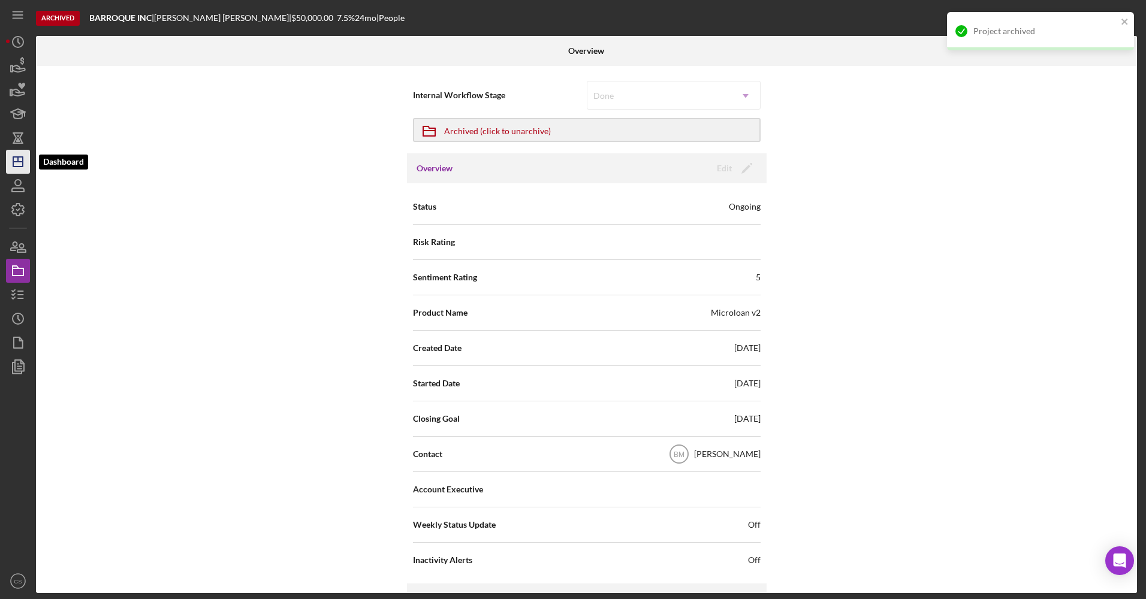
click at [14, 164] on icon "Icon/Dashboard" at bounding box center [18, 162] width 30 height 30
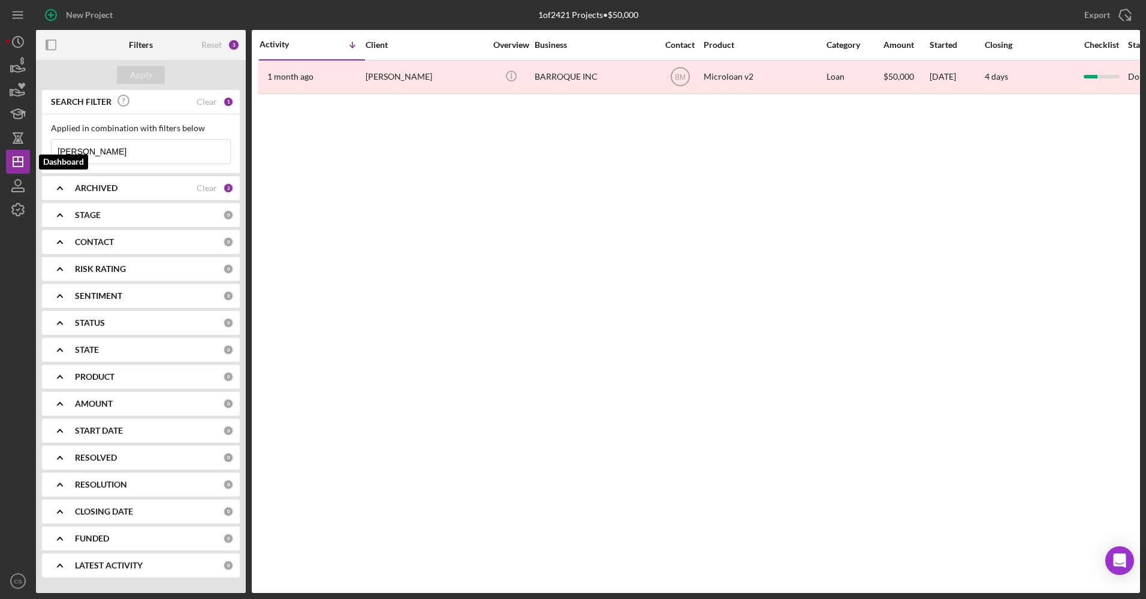
drag, startPoint x: 91, startPoint y: 159, endPoint x: 5, endPoint y: 164, distance: 85.8
click at [5, 164] on div "New Project 1 of 2421 Projects • $50,000 [PERSON_NAME] Export Icon/Export Filte…" at bounding box center [573, 299] width 1146 height 599
click at [158, 65] on div "Apply" at bounding box center [141, 75] width 210 height 30
click at [153, 70] on button "Apply" at bounding box center [141, 75] width 48 height 18
